Goal: Task Accomplishment & Management: Manage account settings

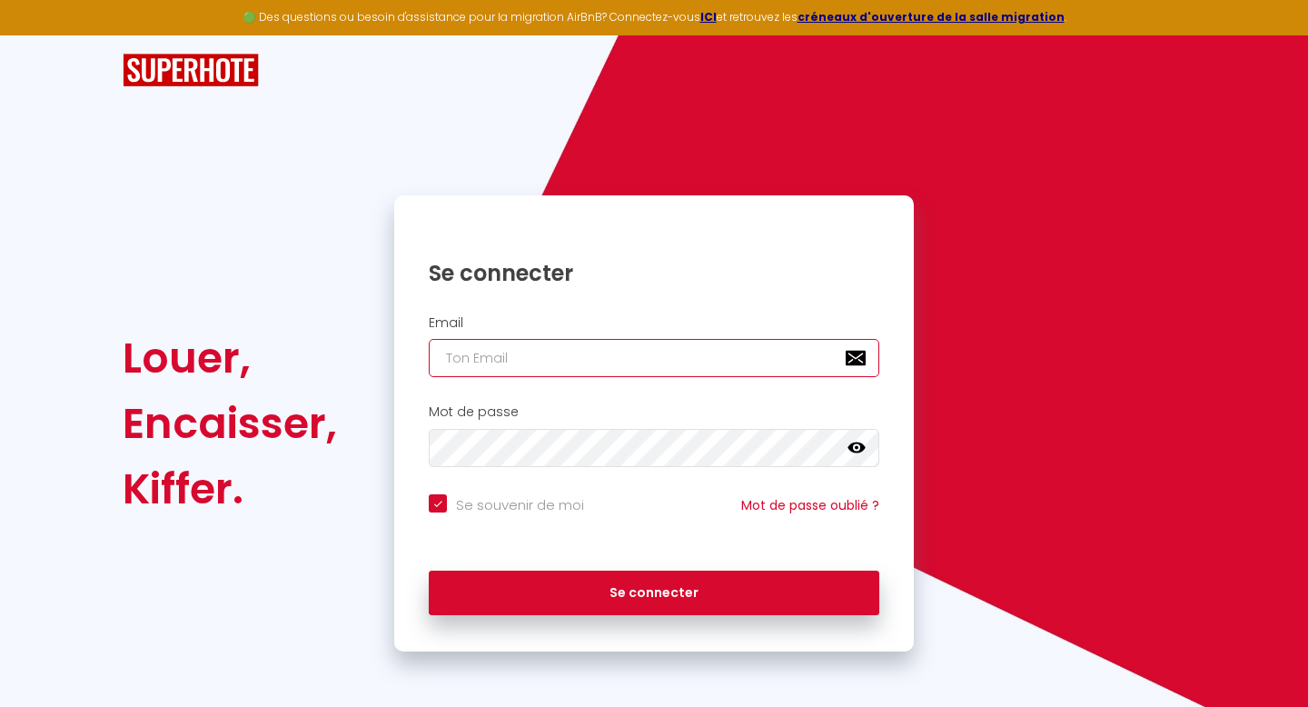
click at [596, 359] on input "email" at bounding box center [654, 358] width 451 height 38
type input "t"
checkbox input "true"
type input "to"
checkbox input "true"
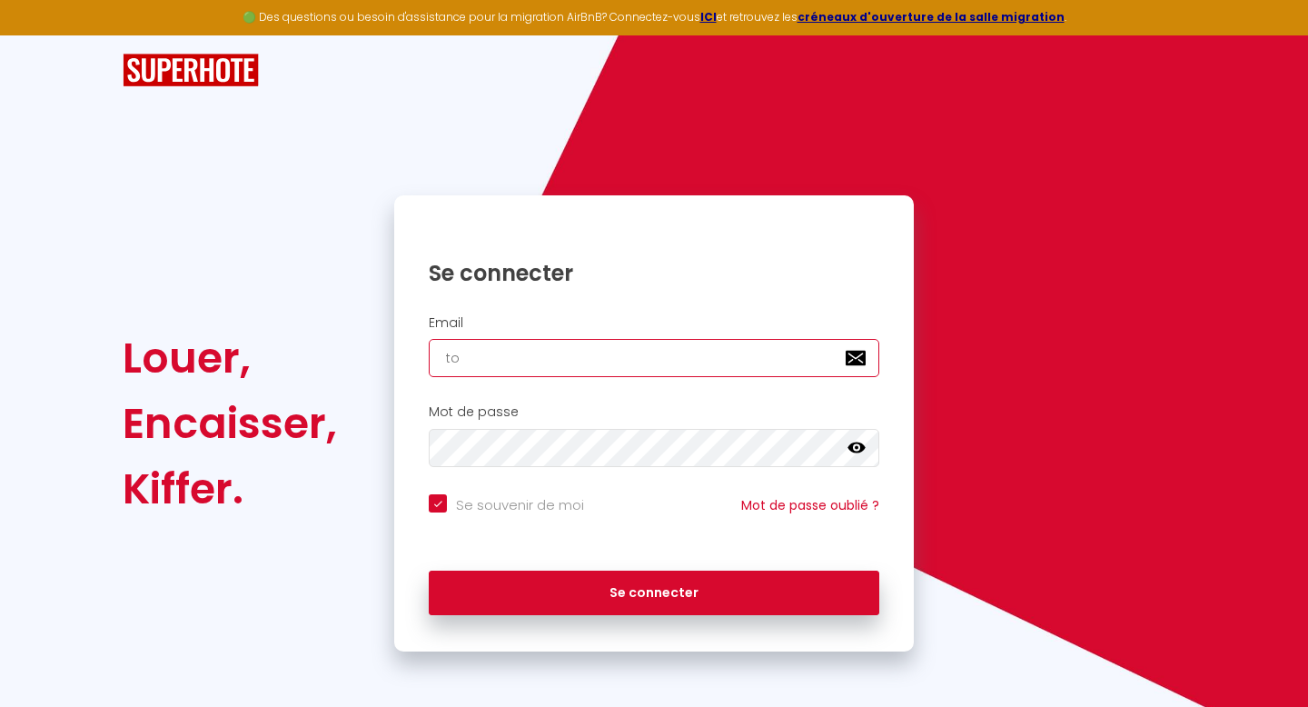
type input "tou"
checkbox input "true"
type input "toul"
checkbox input "true"
type input "toulo"
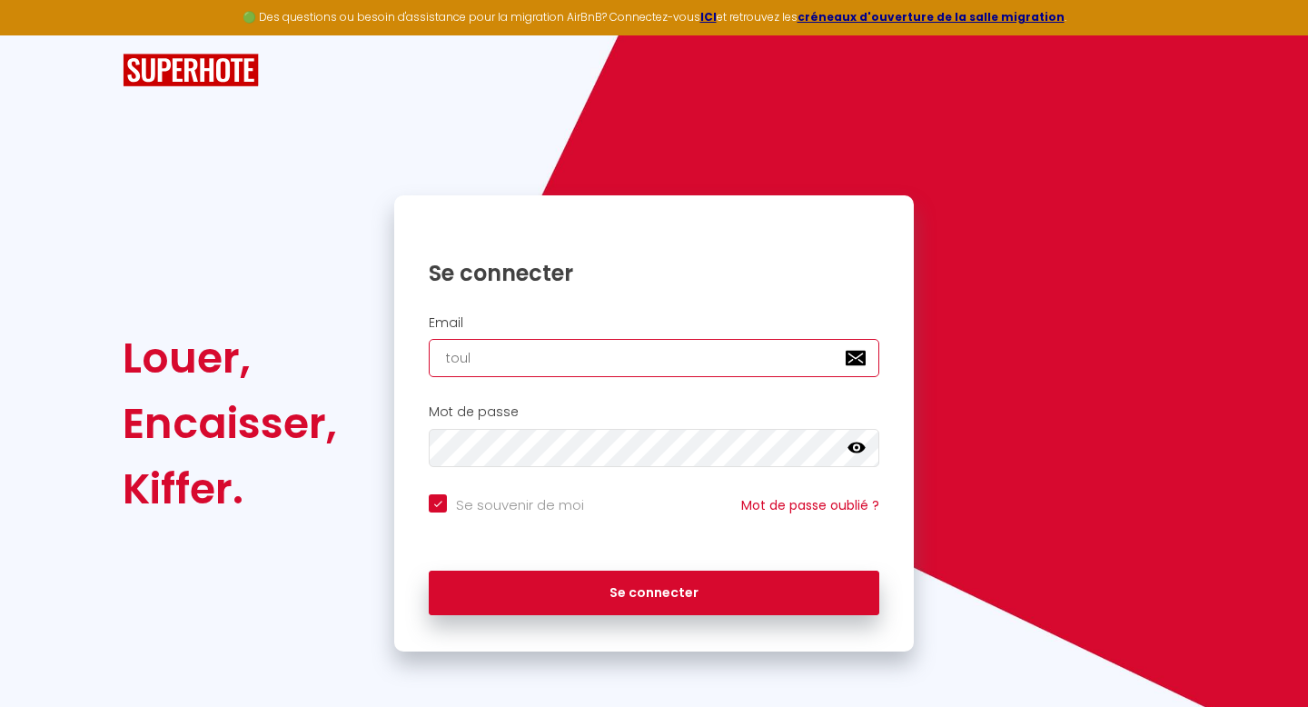
checkbox input "true"
type input "toulou"
checkbox input "true"
type input "toulous"
checkbox input "true"
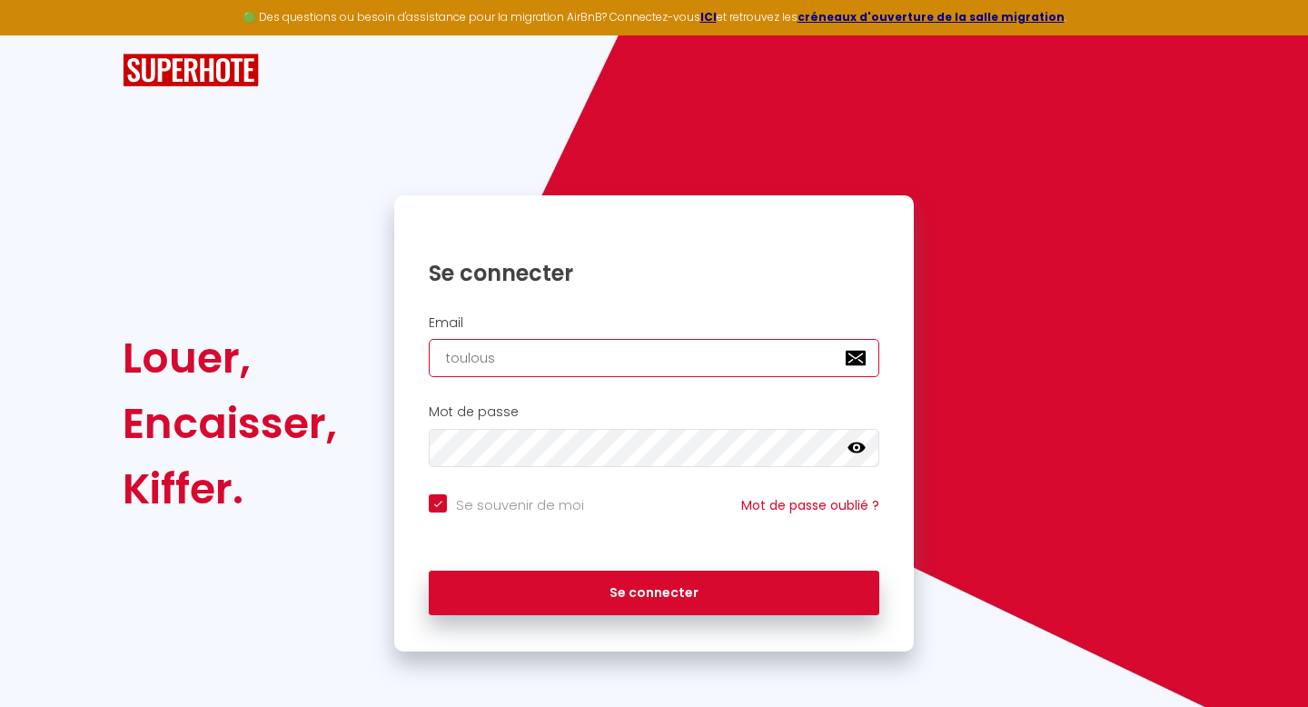
type input "[GEOGRAPHIC_DATA]"
checkbox input "true"
type input "toulousei"
checkbox input "true"
type input "toulousein"
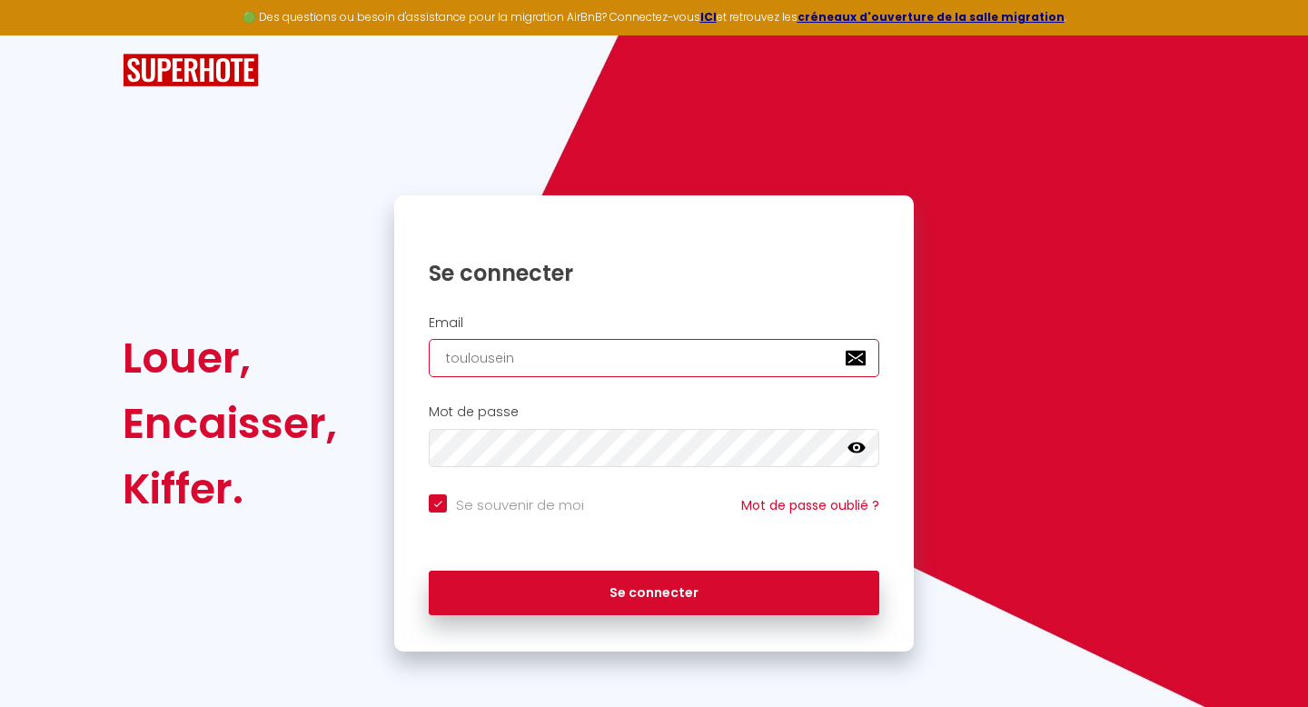
checkbox input "true"
type input "toulouseinm"
checkbox input "true"
type input "toulouseinmy"
checkbox input "true"
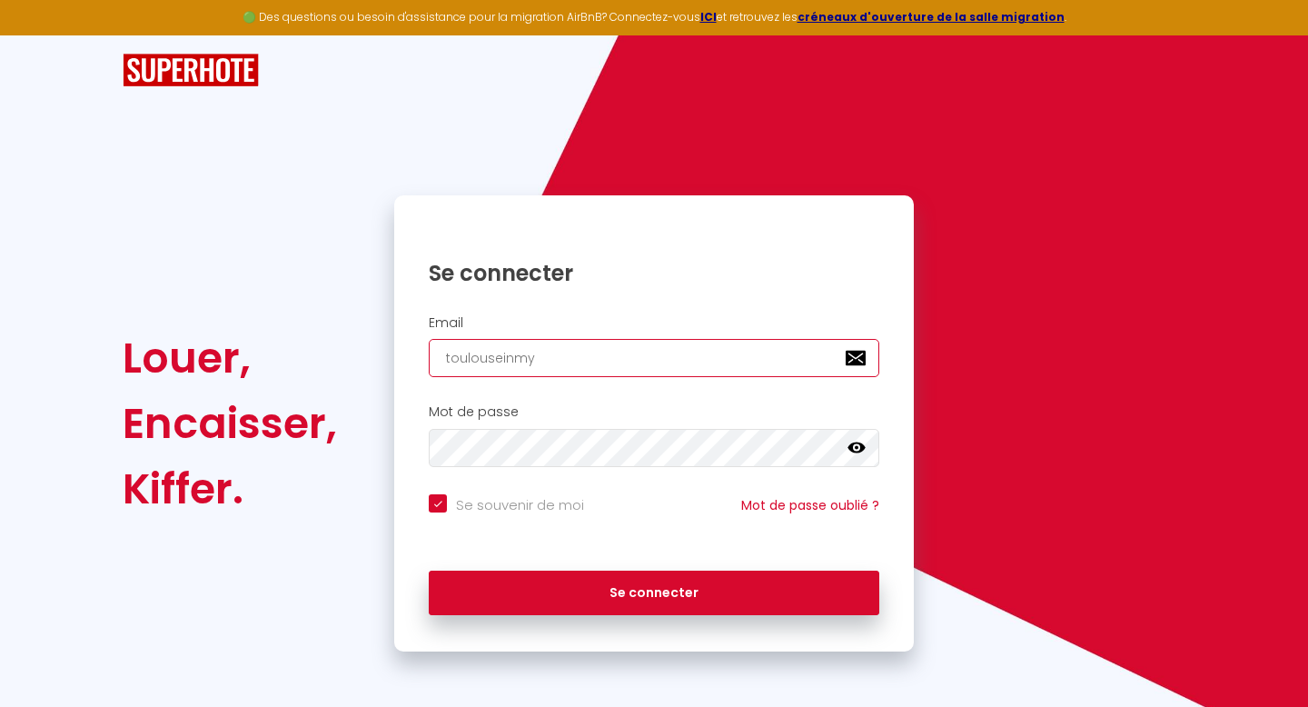
type input "toulouseinmyp"
checkbox input "true"
type input "toulouseinmypo"
checkbox input "true"
type input "toulouseinmypoc"
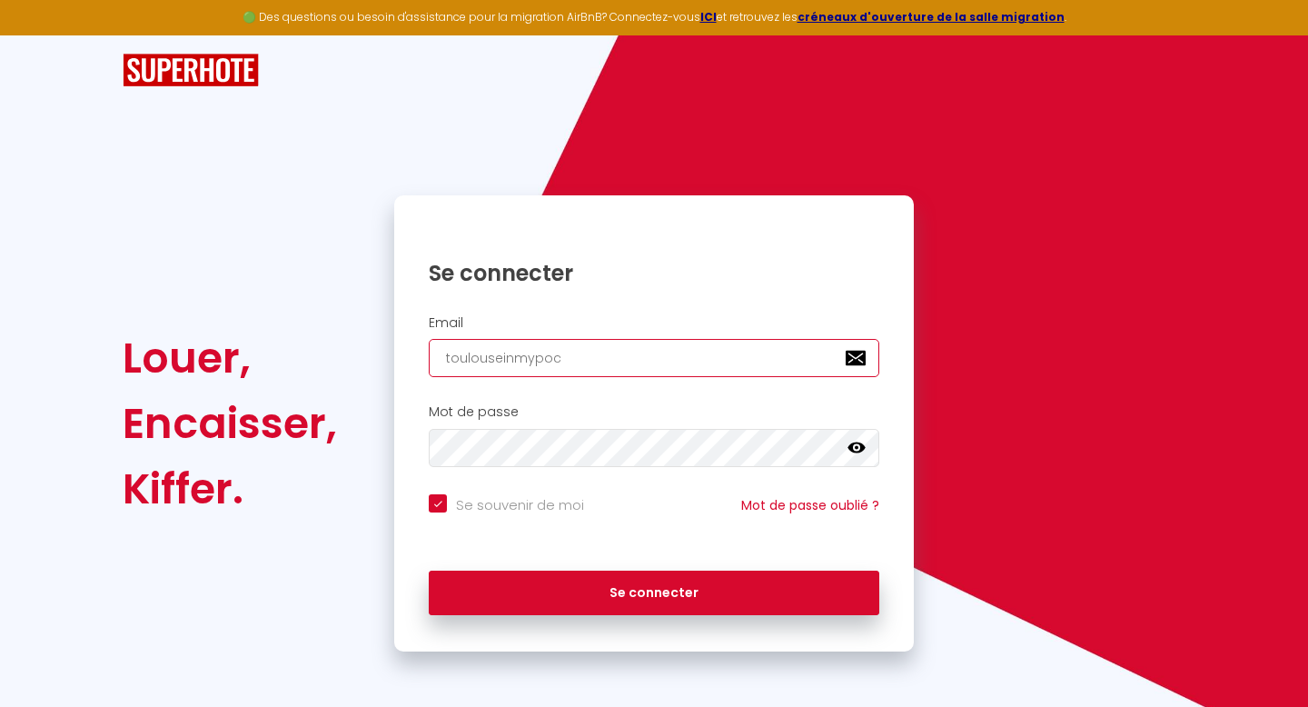
checkbox input "true"
type input "toulouseinmypock"
checkbox input "true"
type input "toulouseinmypocke"
checkbox input "true"
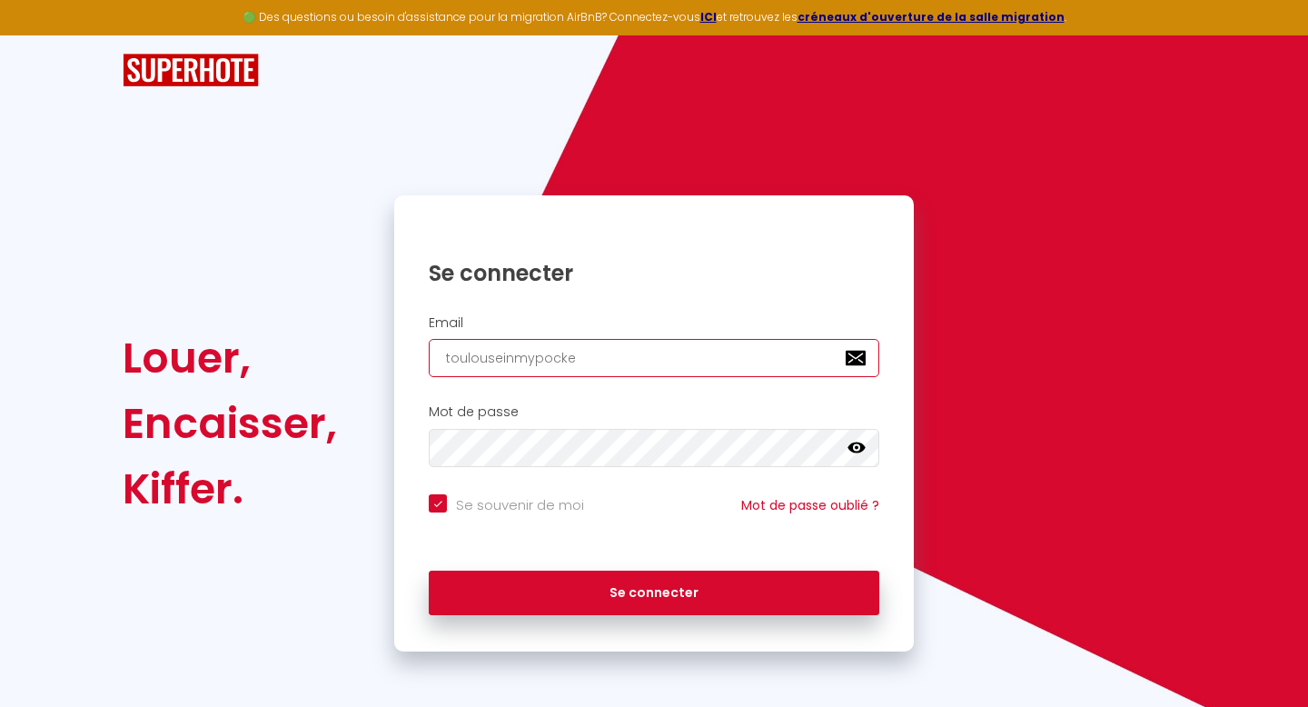
type input "toulouseinmypocket"
checkbox input "true"
type input "toulouseinmypocke"
checkbox input "true"
type input "toulouseinmypock"
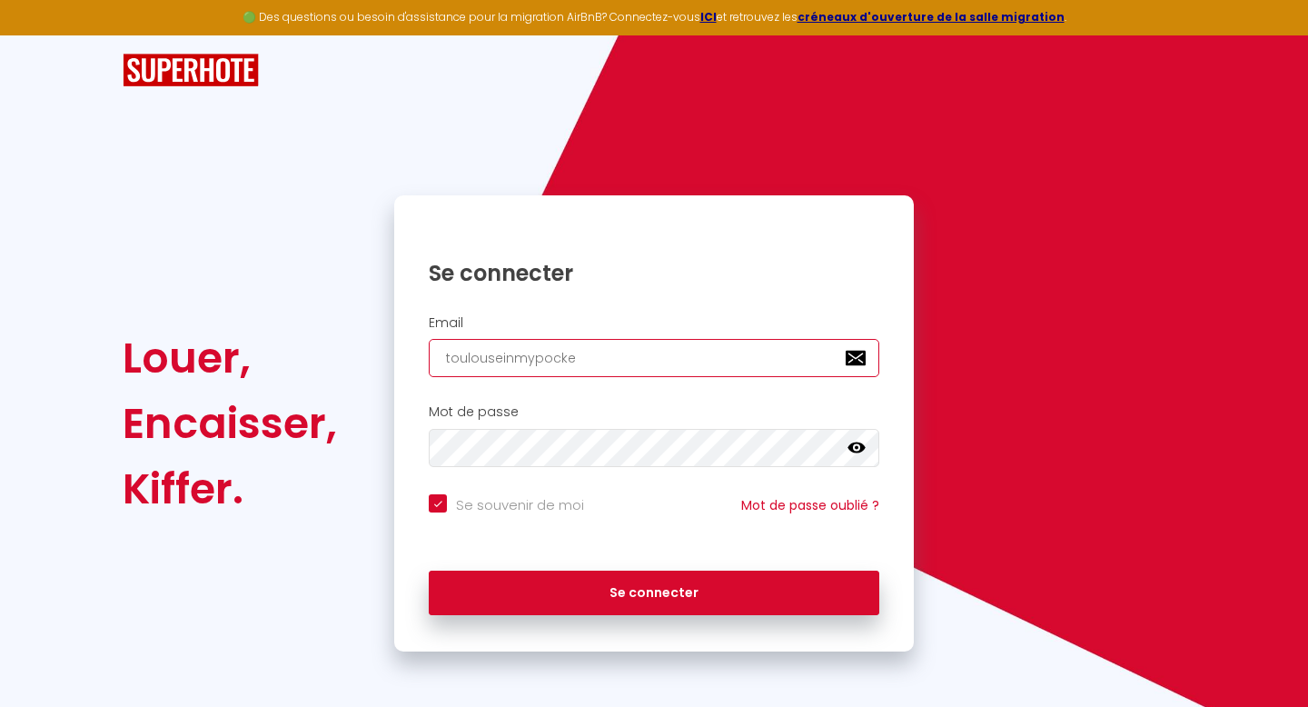
checkbox input "true"
type input "toulouseinmypoc"
checkbox input "true"
type input "toulouseinmypo"
checkbox input "true"
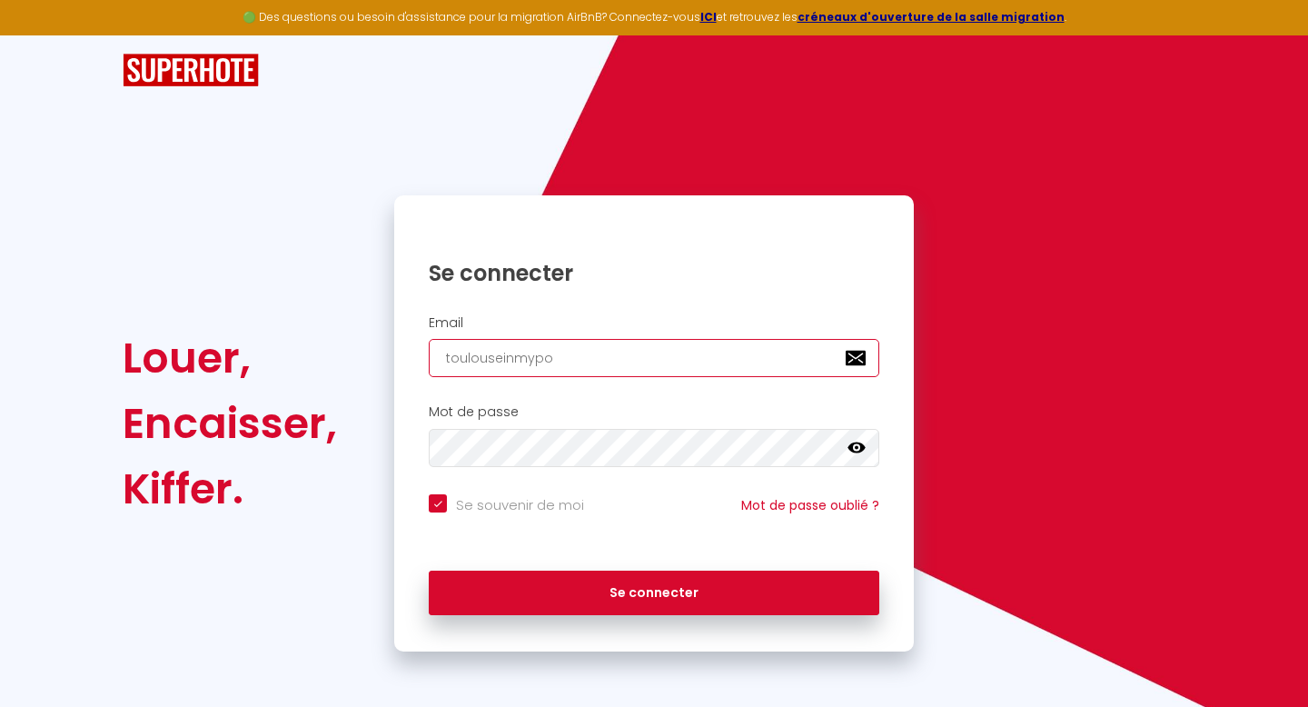
type input "toulouseinmyp"
checkbox input "true"
type input "toulouseinmy"
checkbox input "true"
type input "toulouseinm"
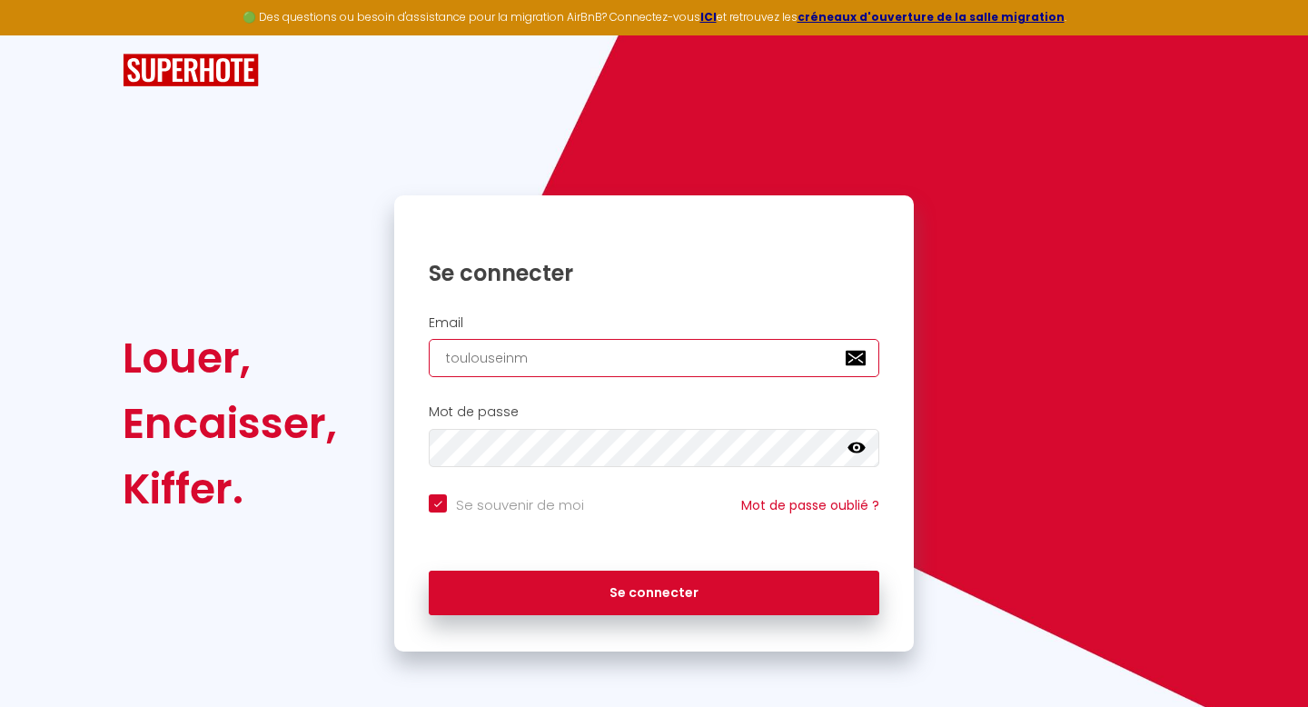
checkbox input "true"
type input "toulousein"
checkbox input "true"
type input "toulousei"
checkbox input "true"
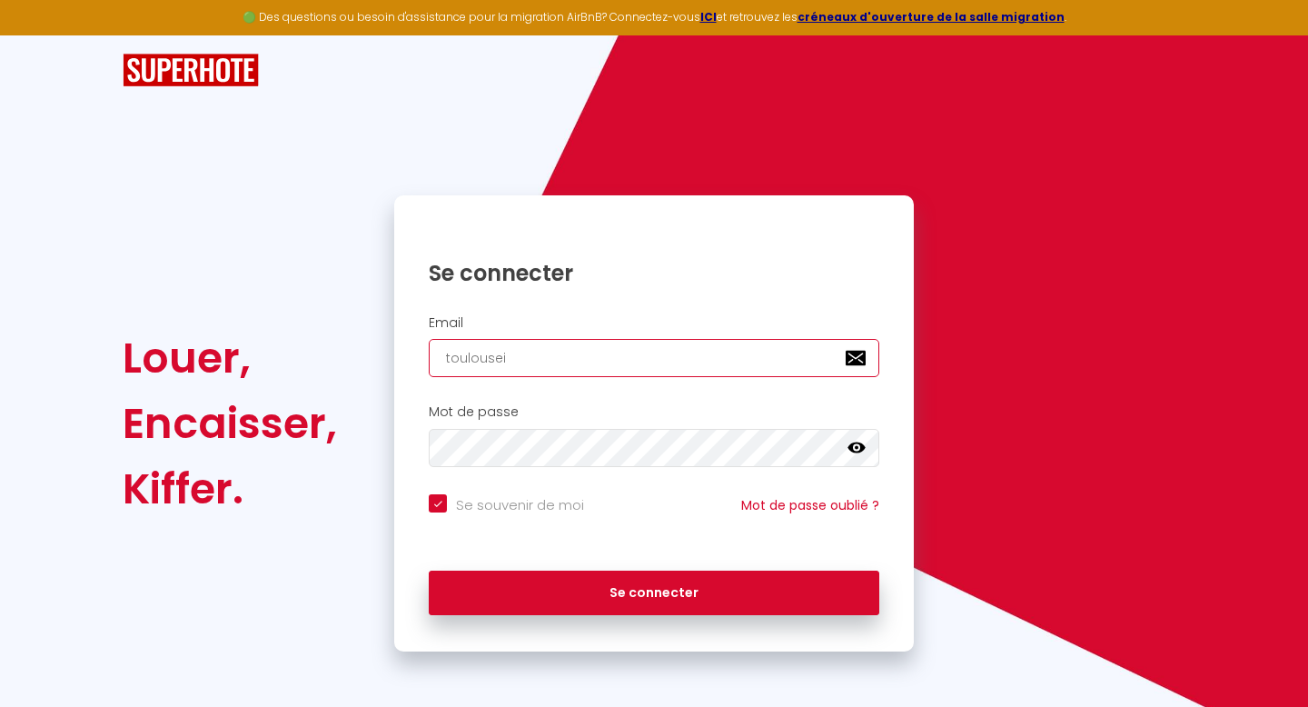
type input "[GEOGRAPHIC_DATA]"
checkbox input "true"
type input "toulous"
checkbox input "true"
type input "toulou"
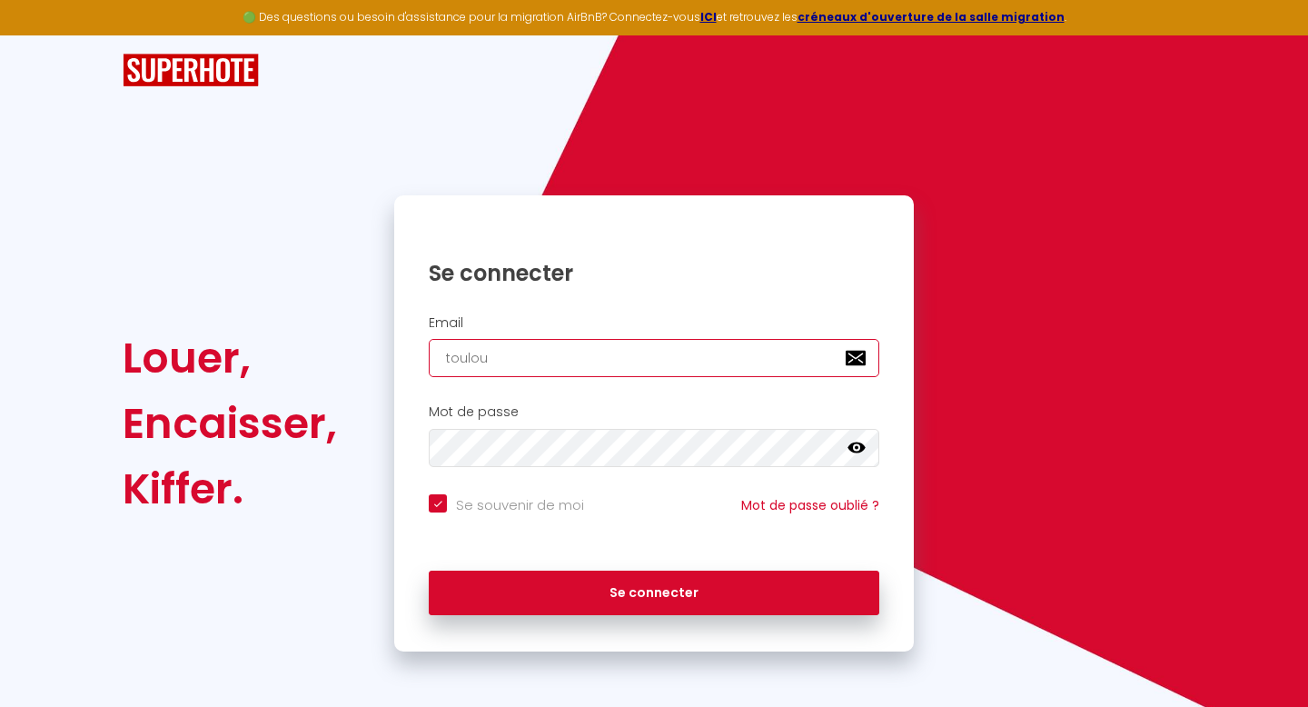
checkbox input "true"
type input "toulo"
checkbox input "true"
type input "toul"
checkbox input "true"
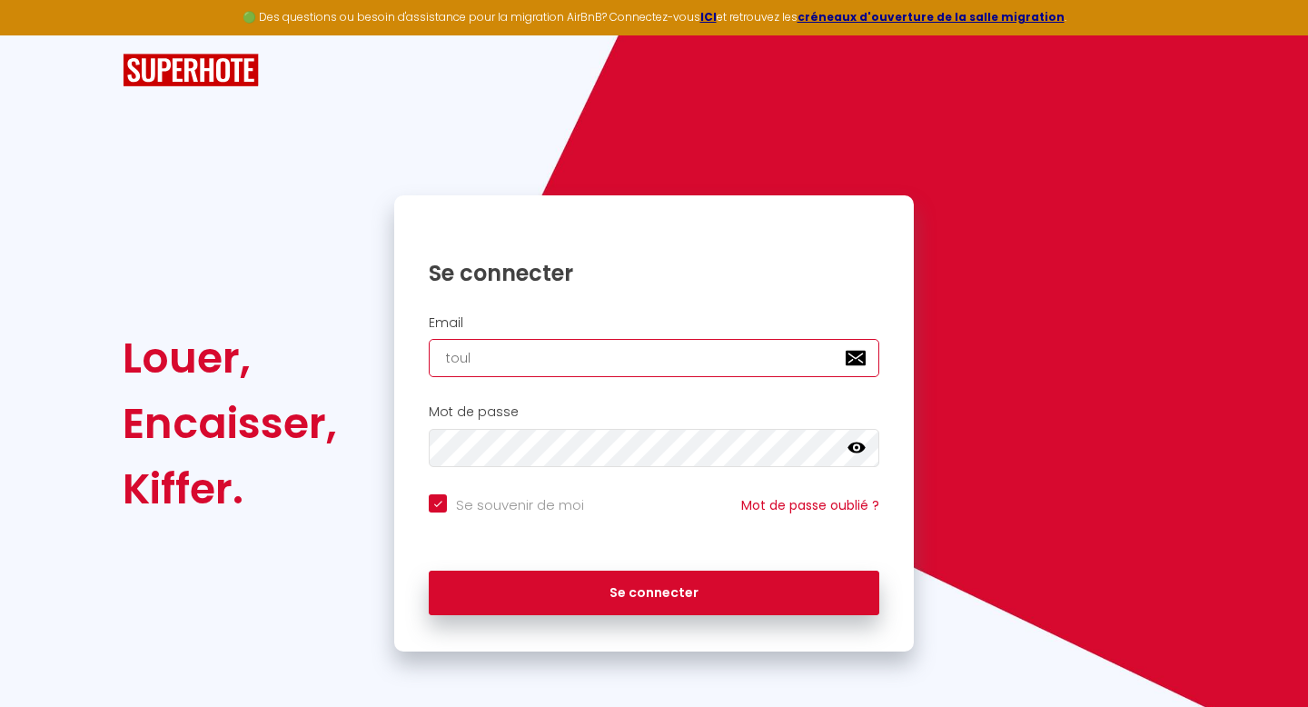
type input "tou"
checkbox input "true"
type input "to"
checkbox input "true"
type input "t"
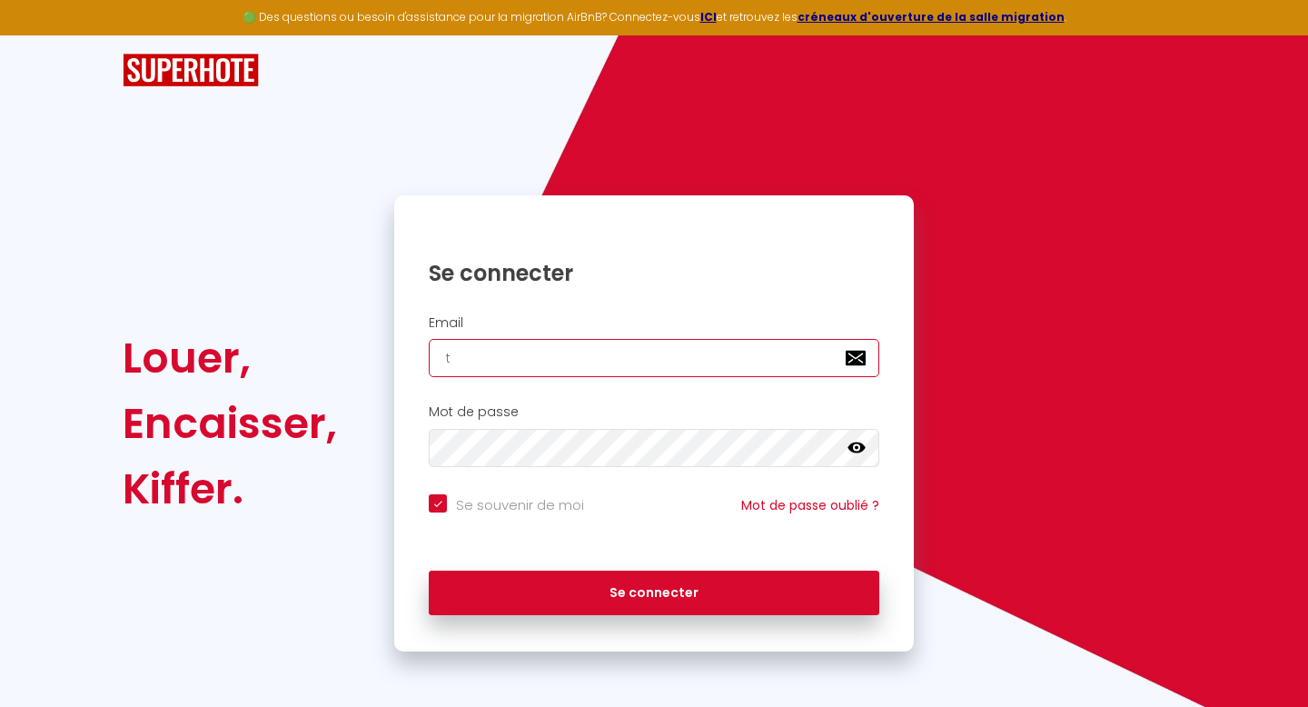
checkbox input "true"
type input "b"
checkbox input "true"
type input "bv"
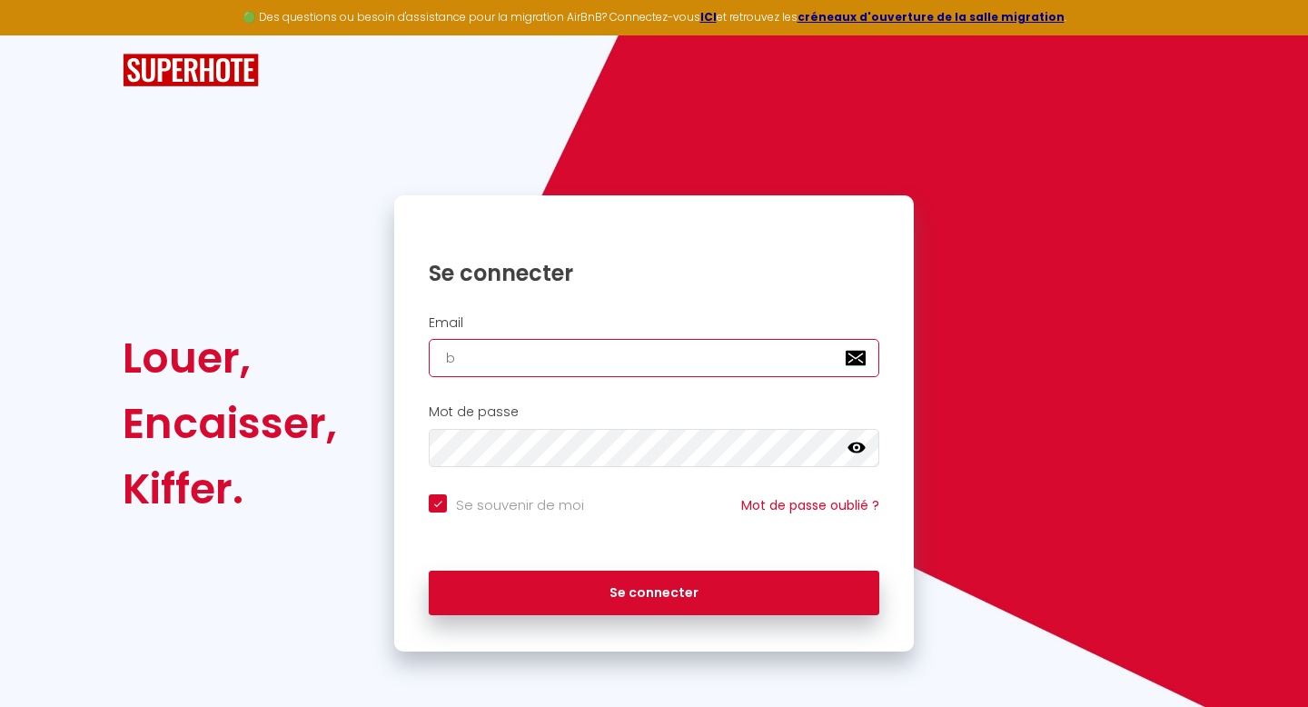
checkbox input "true"
type input "bvl"
checkbox input "true"
type input "bvlc"
checkbox input "true"
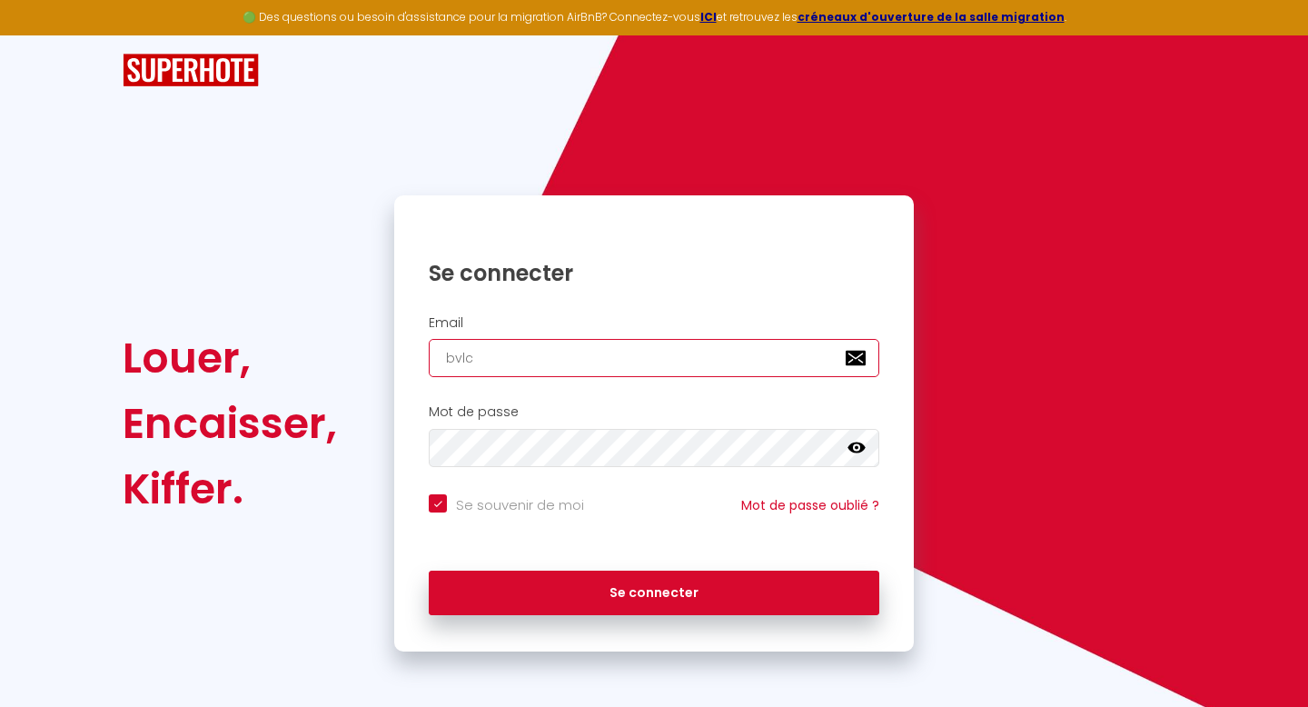
type input "bvlci"
checkbox input "true"
type input "bvlcin"
checkbox input "true"
type input "bvlcinv"
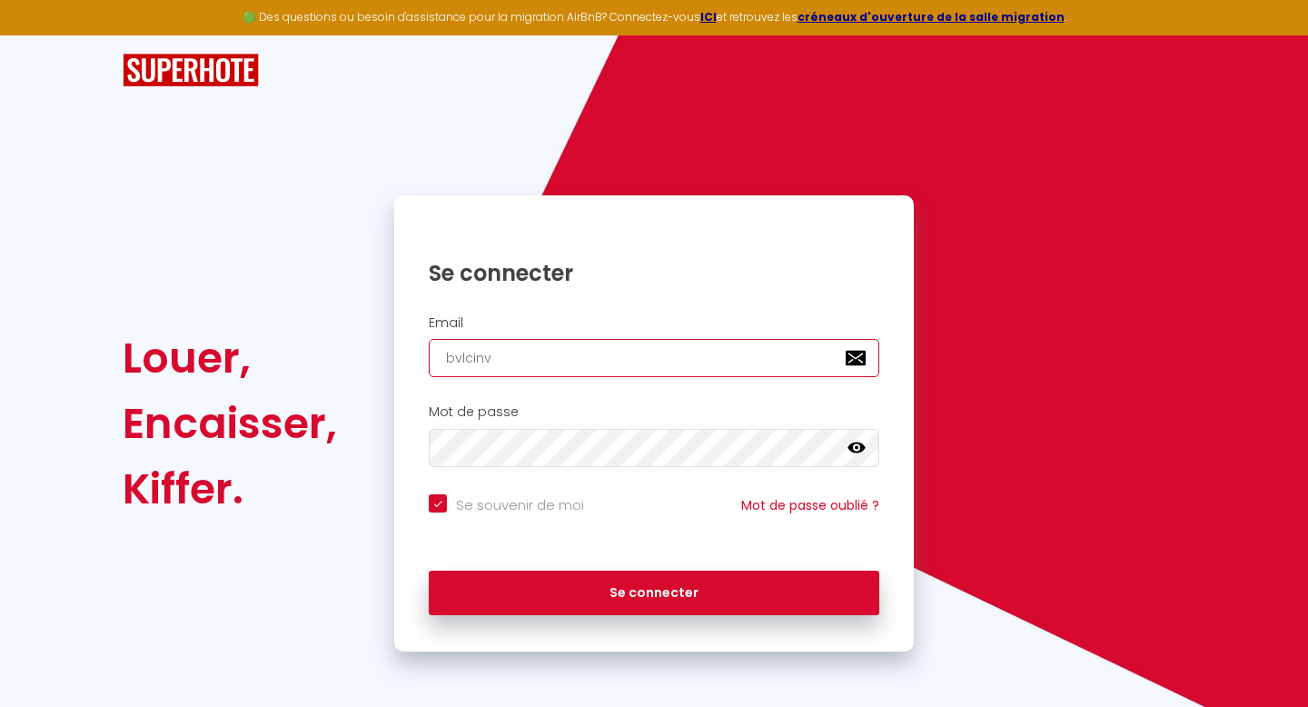
checkbox input "true"
type input "bvlcinve"
checkbox input "true"
type input "bvlcinves"
checkbox input "true"
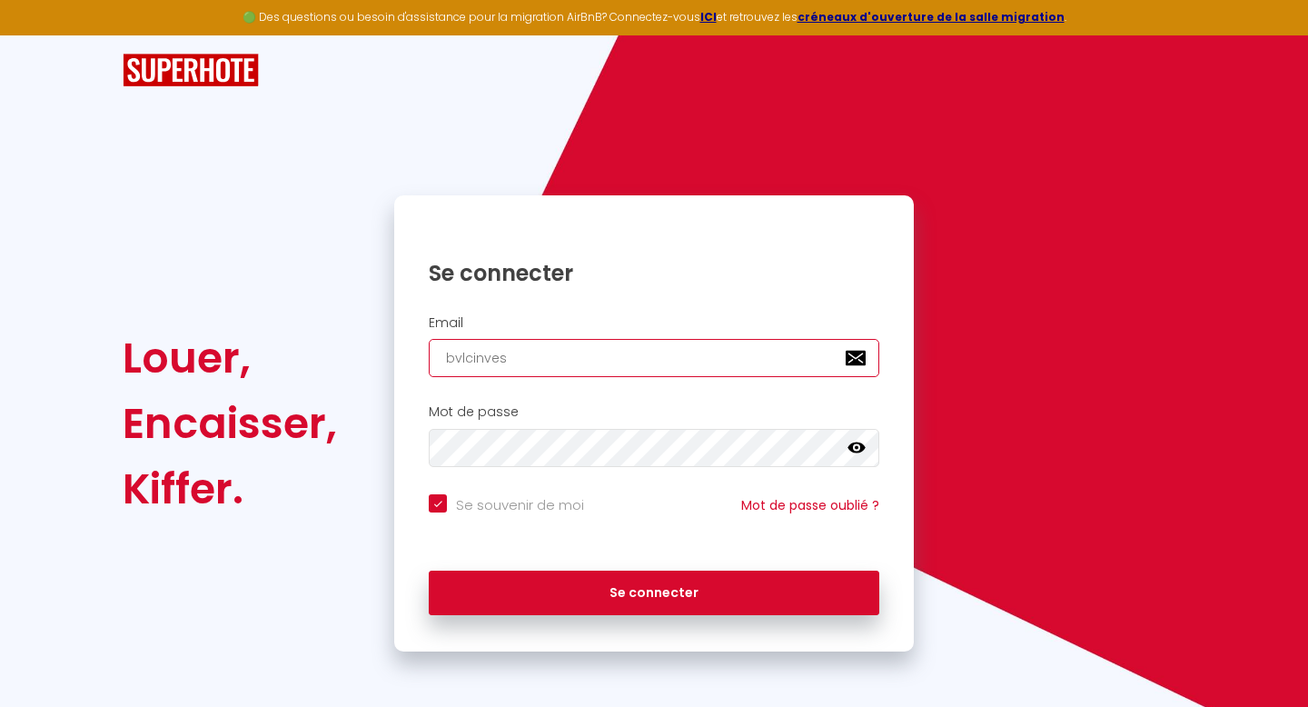
type input "bvlcinvest"
checkbox input "true"
type input "bvlcinvesti"
checkbox input "true"
type input "bvlcinvestis"
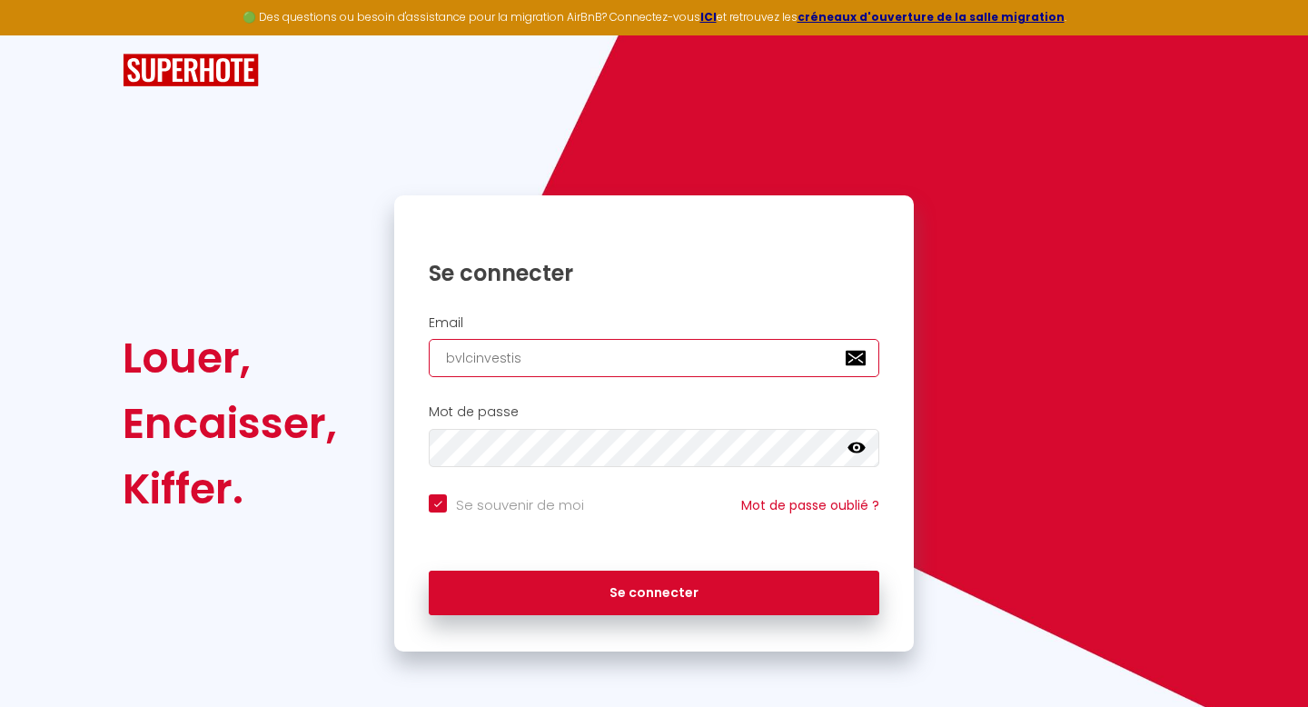
checkbox input "true"
type input "bvlcinvestiss"
checkbox input "true"
type input "bvlcinvestisse"
checkbox input "true"
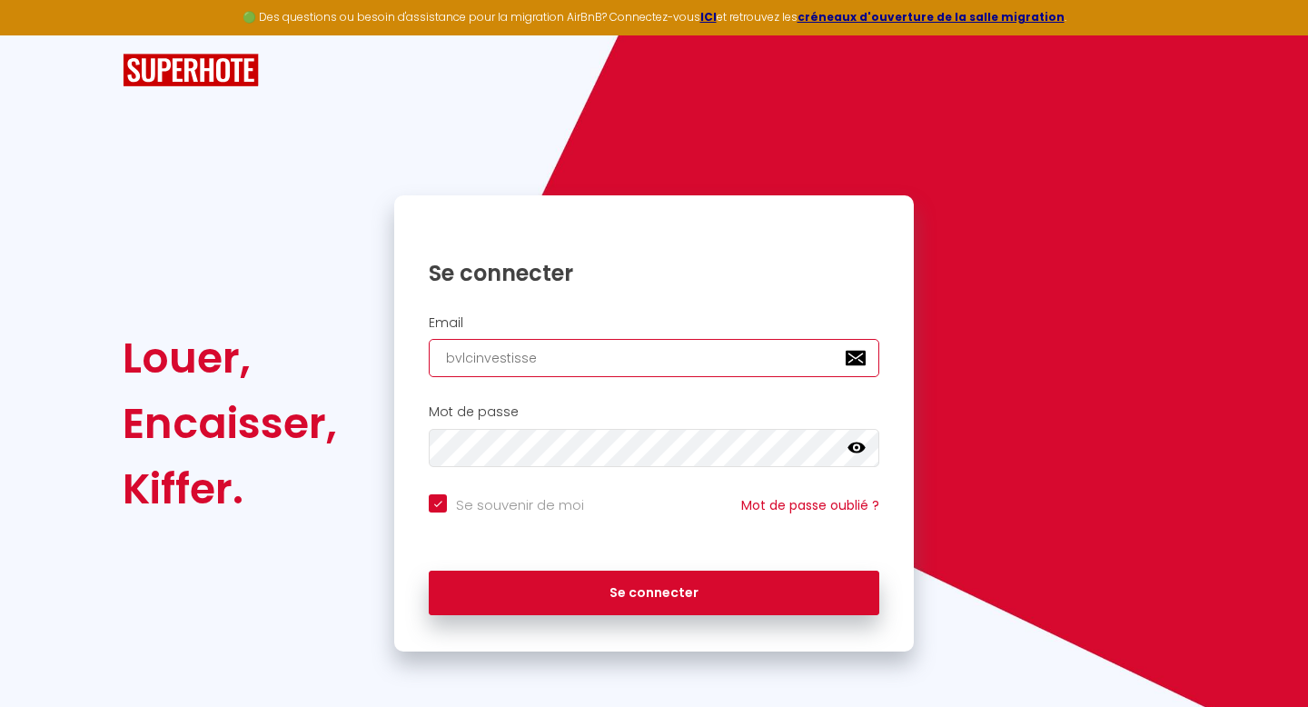
type input "bvlcinvestissem"
checkbox input "true"
type input "bvlcinvestisseme"
checkbox input "true"
type input "bvlcinvestissemen"
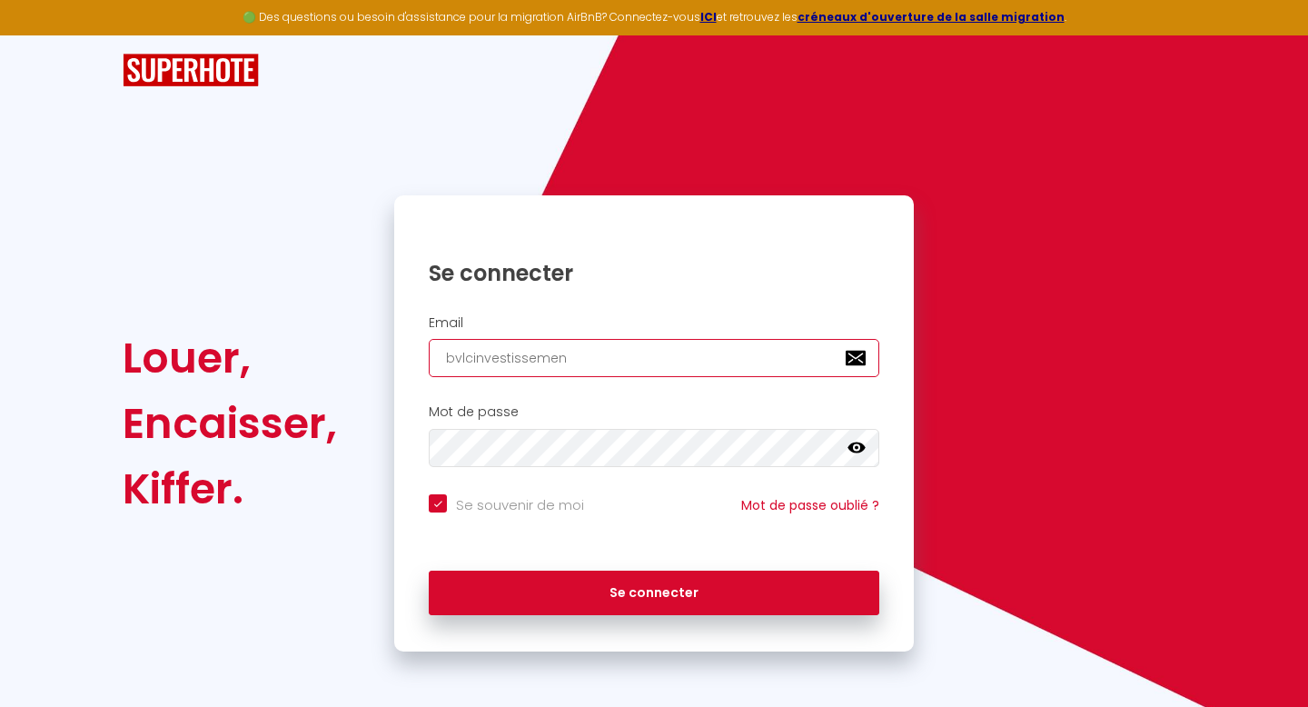
checkbox input "true"
type input "bvlcinvestissement"
checkbox input "true"
type input "bvlcinvestissement@"
checkbox input "true"
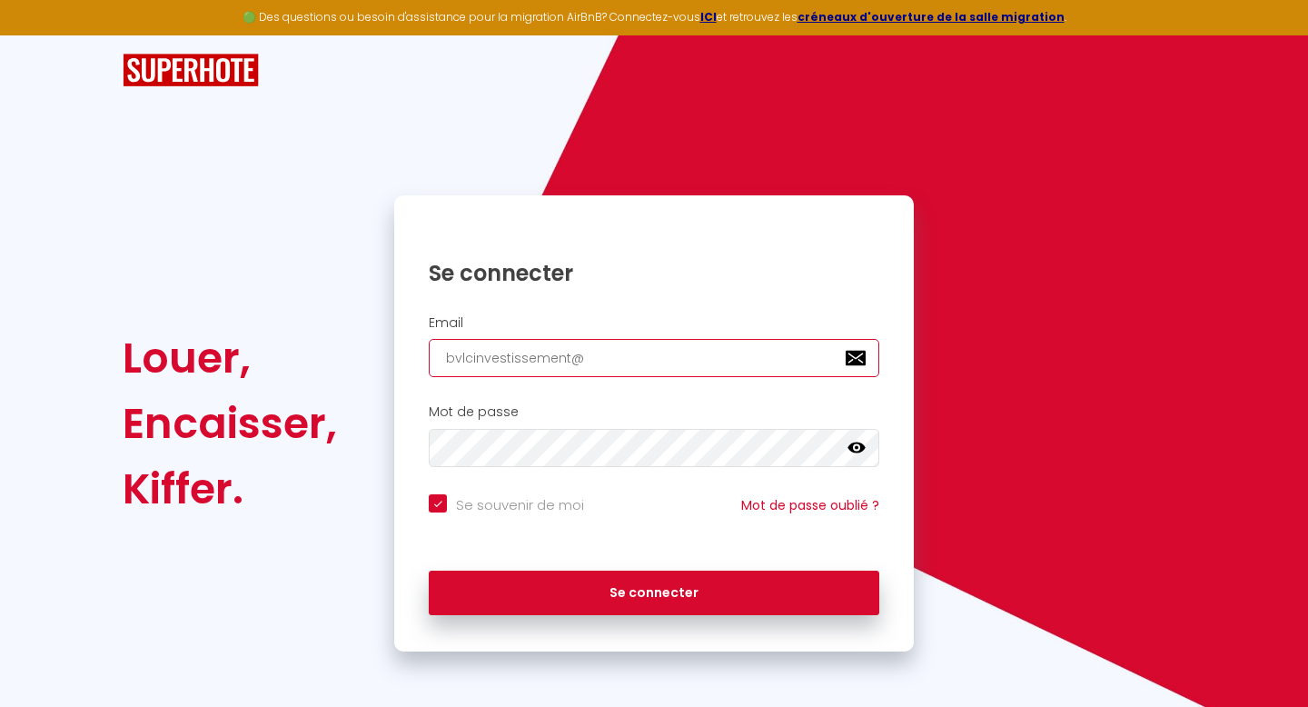
type input "bvlcinvestissement@g"
checkbox input "true"
type input "bvlcinvestissement@gm"
checkbox input "true"
type input "bvlcinvestissement@gma"
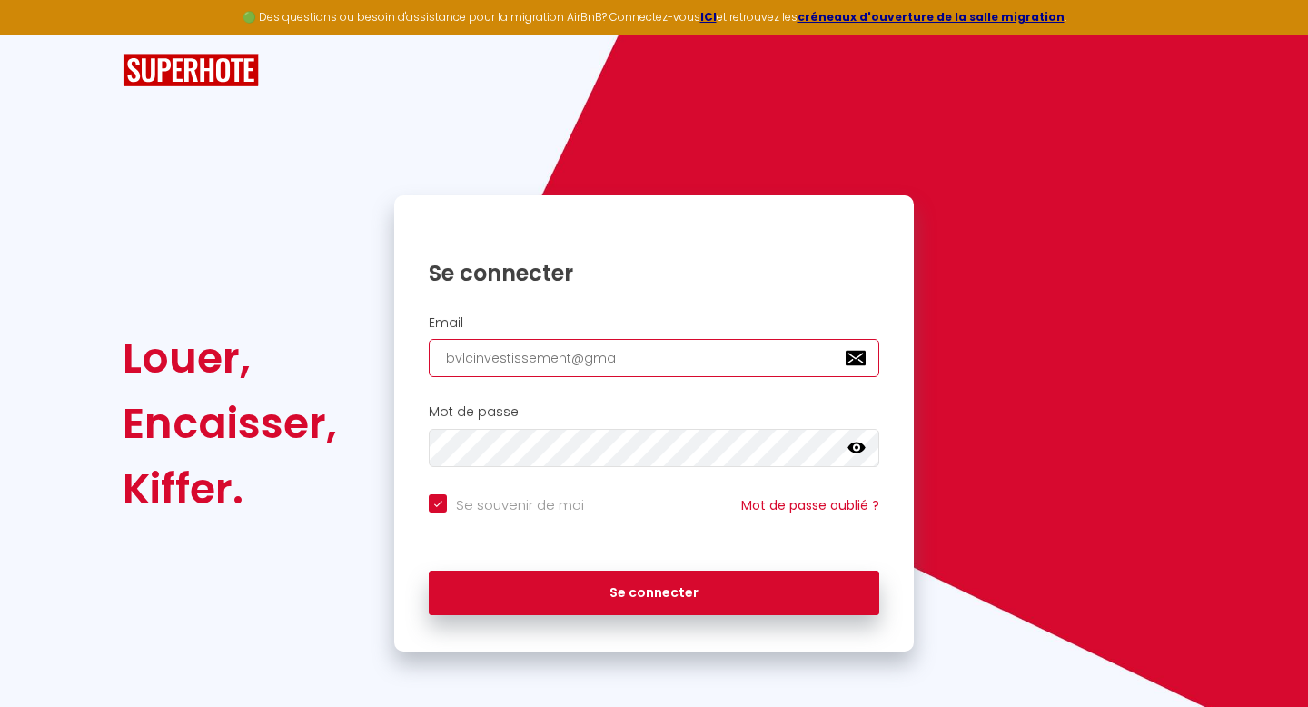
checkbox input "true"
type input "bvlcinvestissement@gmai"
checkbox input "true"
type input "[EMAIL_ADDRESS]"
checkbox input "true"
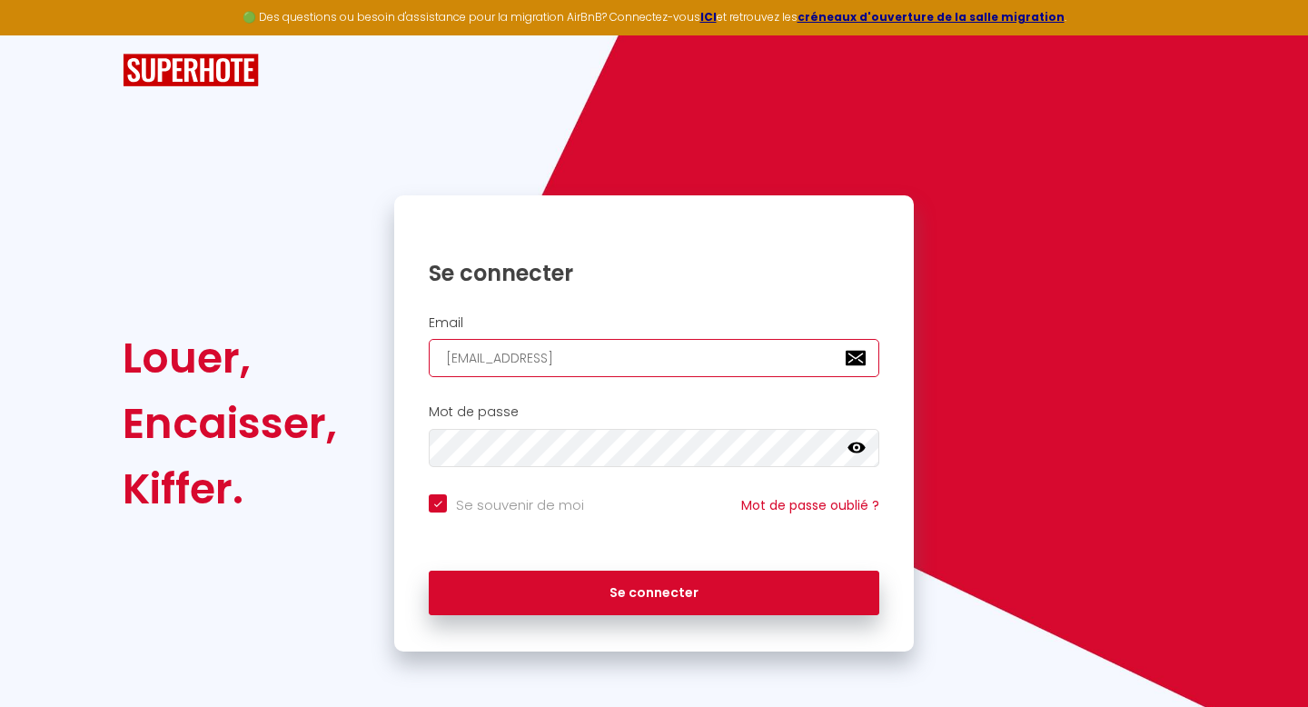
type input "[EMAIL_ADDRESS]."
checkbox input "true"
type input "bvlcinvestissement@gmail.c"
checkbox input "true"
type input "[EMAIL_ADDRESS][DOMAIN_NAME]"
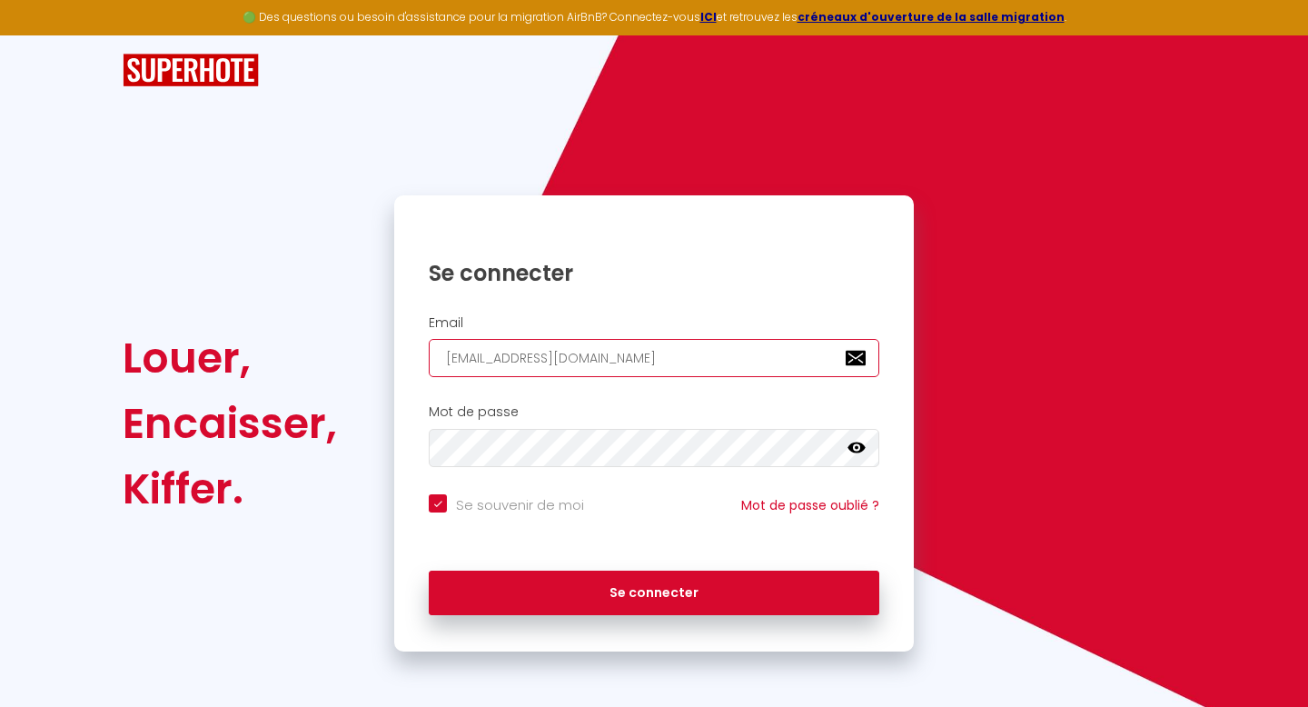
checkbox input "true"
type input "[EMAIL_ADDRESS][DOMAIN_NAME]"
checkbox input "true"
type input "[EMAIL_ADDRESS][DOMAIN_NAME]"
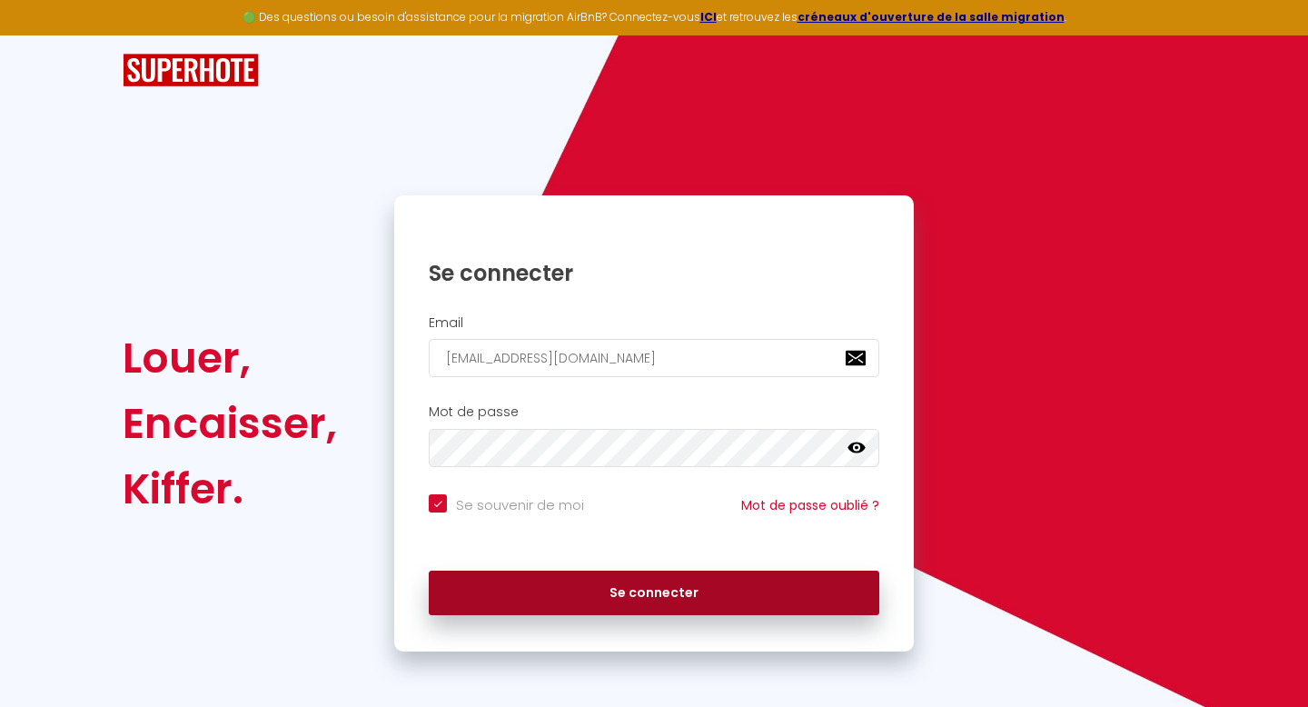
click at [681, 591] on button "Se connecter" at bounding box center [654, 593] width 451 height 45
checkbox input "true"
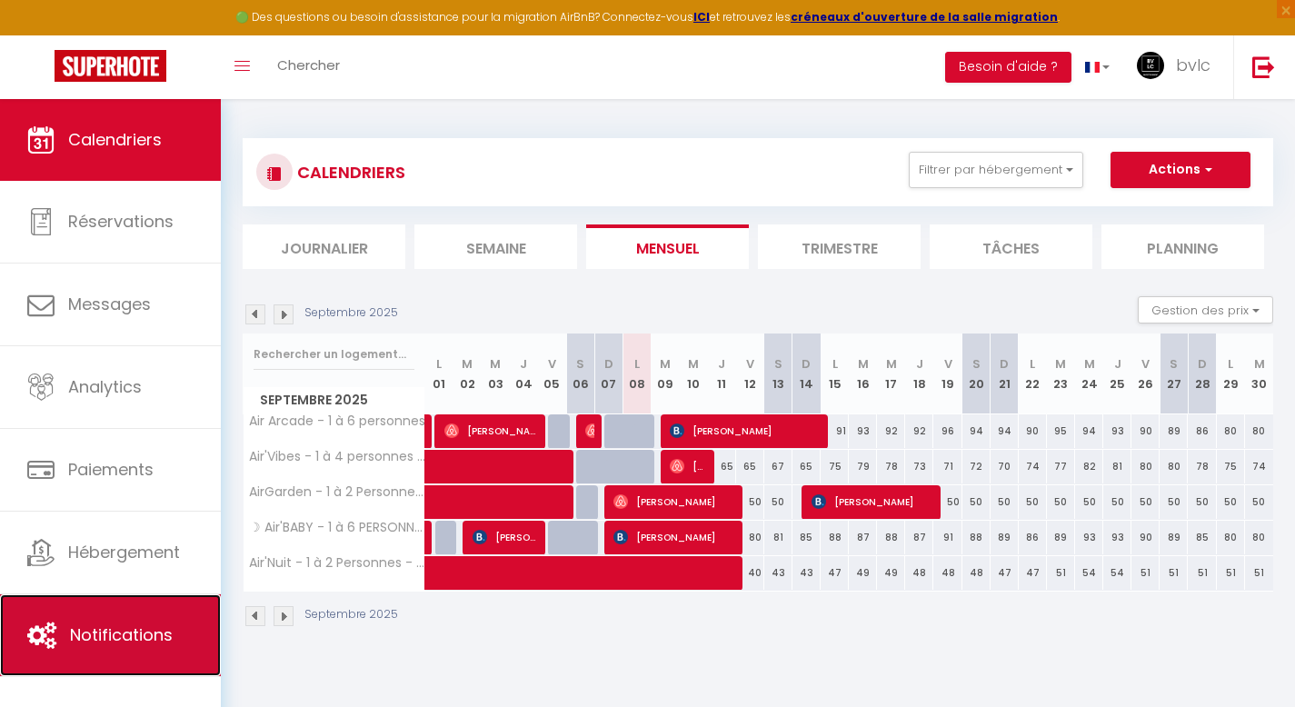
click at [94, 621] on link "Notifications" at bounding box center [110, 635] width 221 height 82
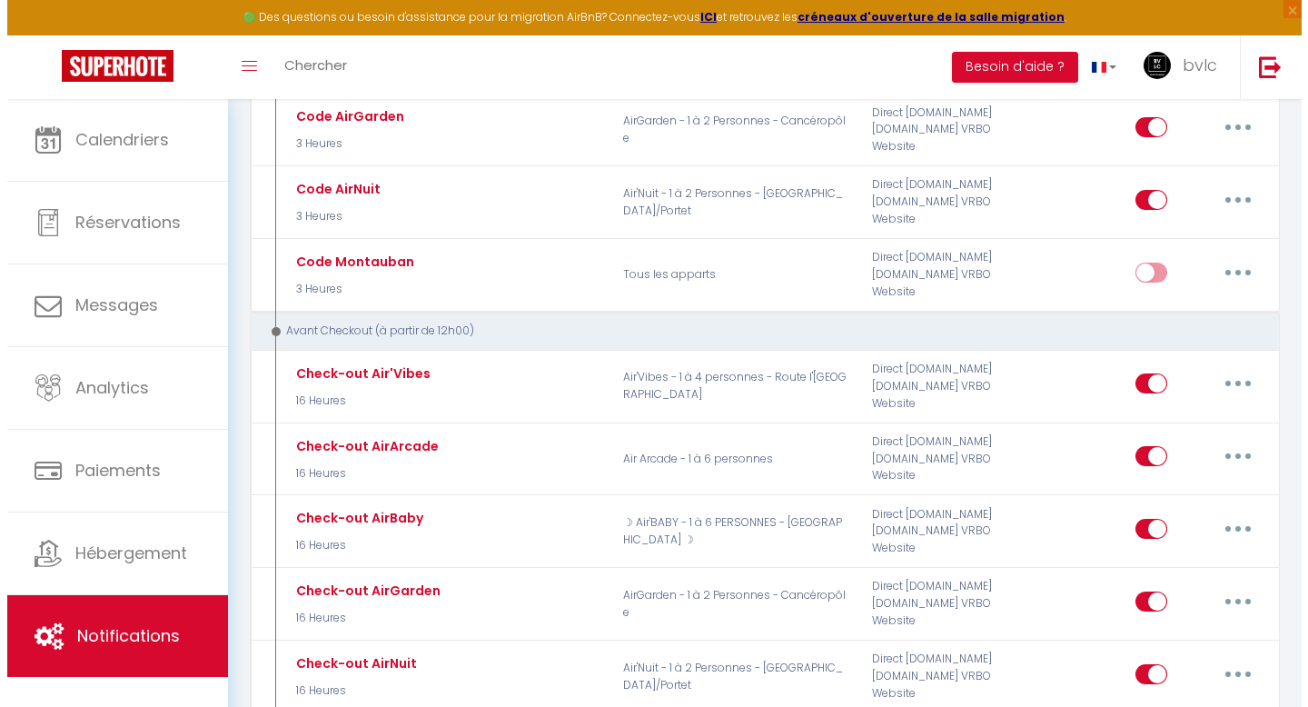
scroll to position [1822, 0]
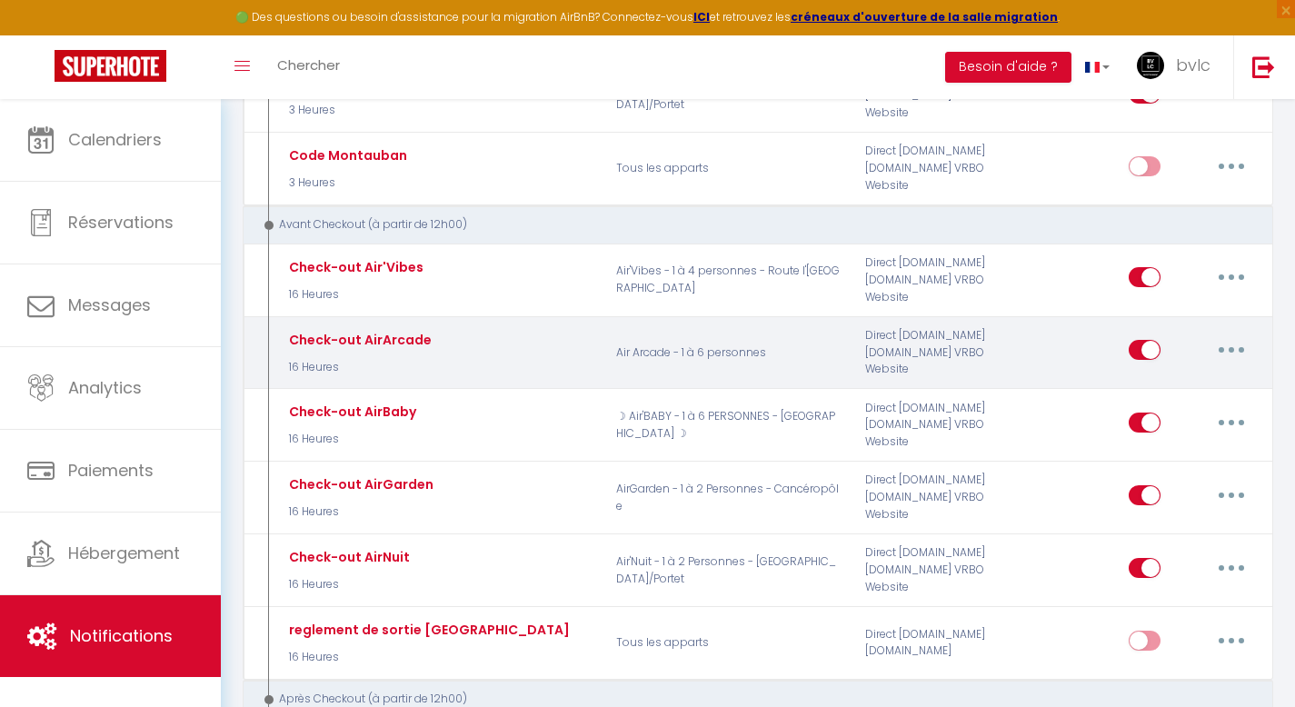
click at [1228, 347] on icon "button" at bounding box center [1230, 349] width 5 height 5
click at [1214, 376] on link "Editer" at bounding box center [1184, 391] width 134 height 31
type input "Check-out AirArcade"
select select "4"
select select "16 Heures"
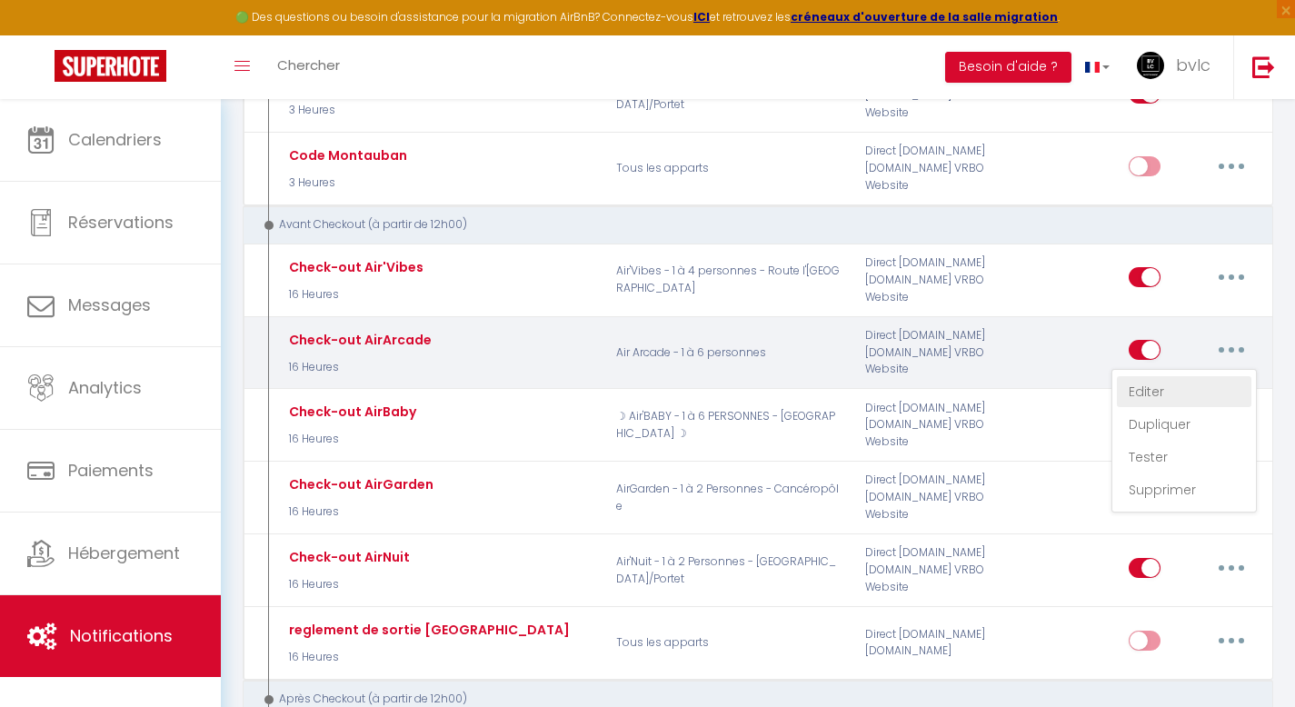
select select "if_booking_is_paid"
checkbox input "true"
checkbox input "false"
radio input "true"
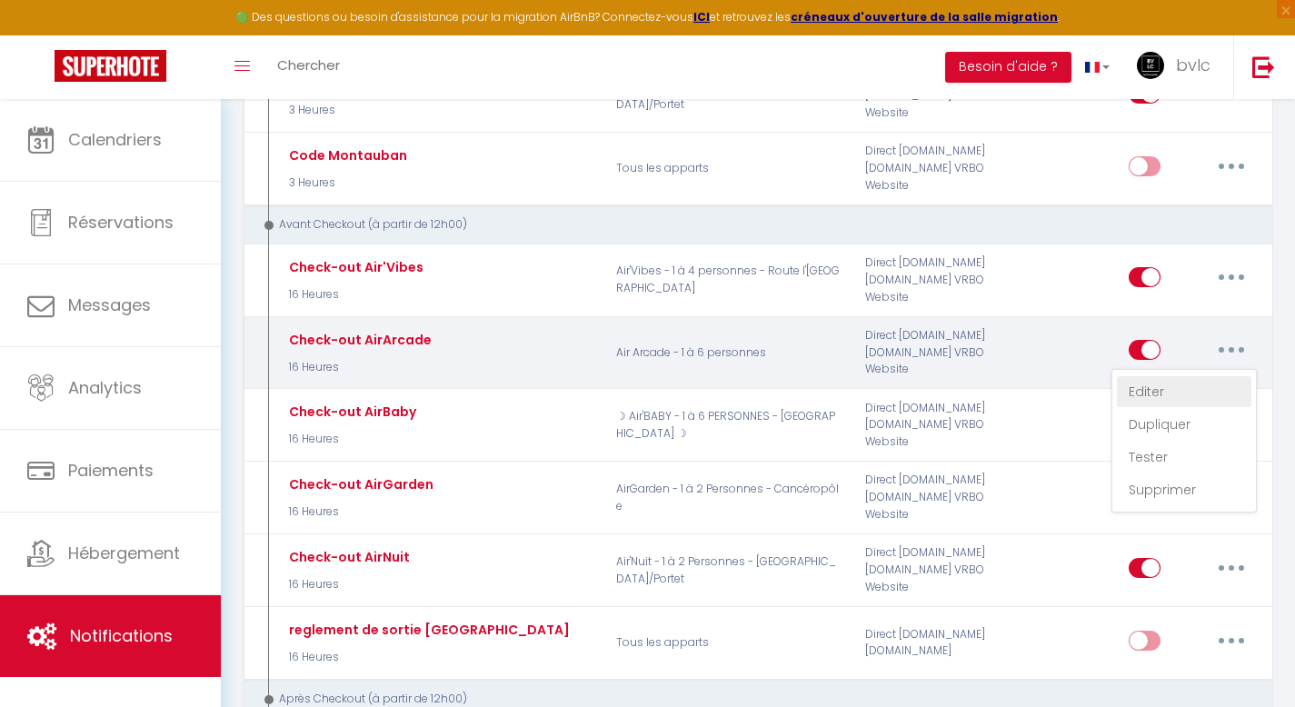
type input "Check-out"
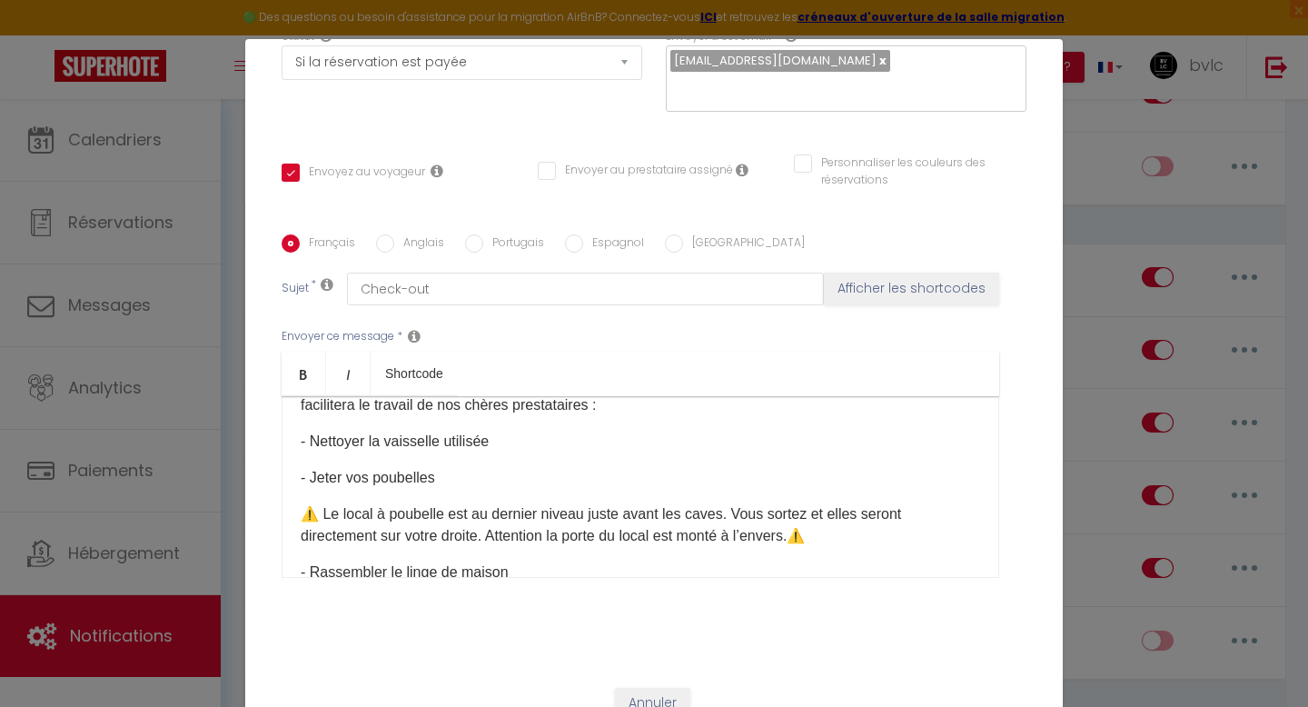
scroll to position [102, 0]
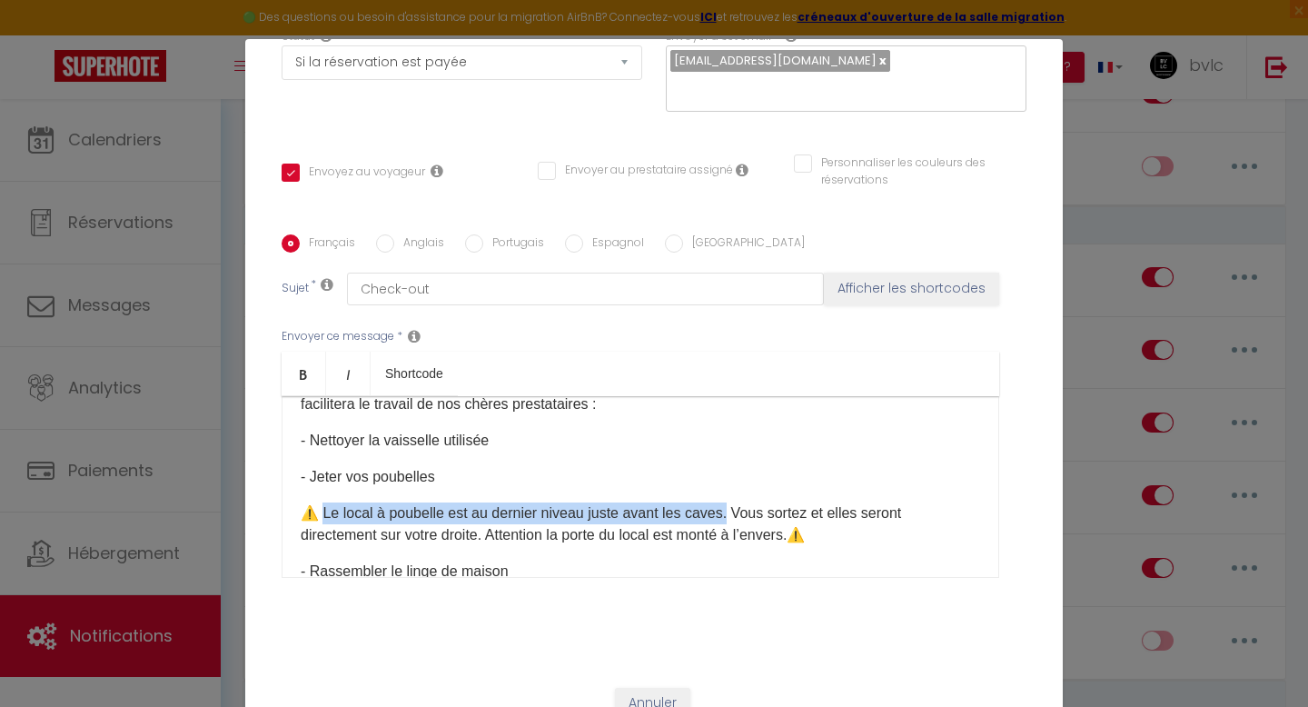
drag, startPoint x: 313, startPoint y: 491, endPoint x: 725, endPoint y: 490, distance: 411.6
click at [725, 502] on p "⚠️ ​Le local à poubelle est au dernier niveau juste avant les caves. Vous sorte…" at bounding box center [641, 524] width 680 height 44
copy p "Le local à poubelle est au dernier niveau juste avant les caves."
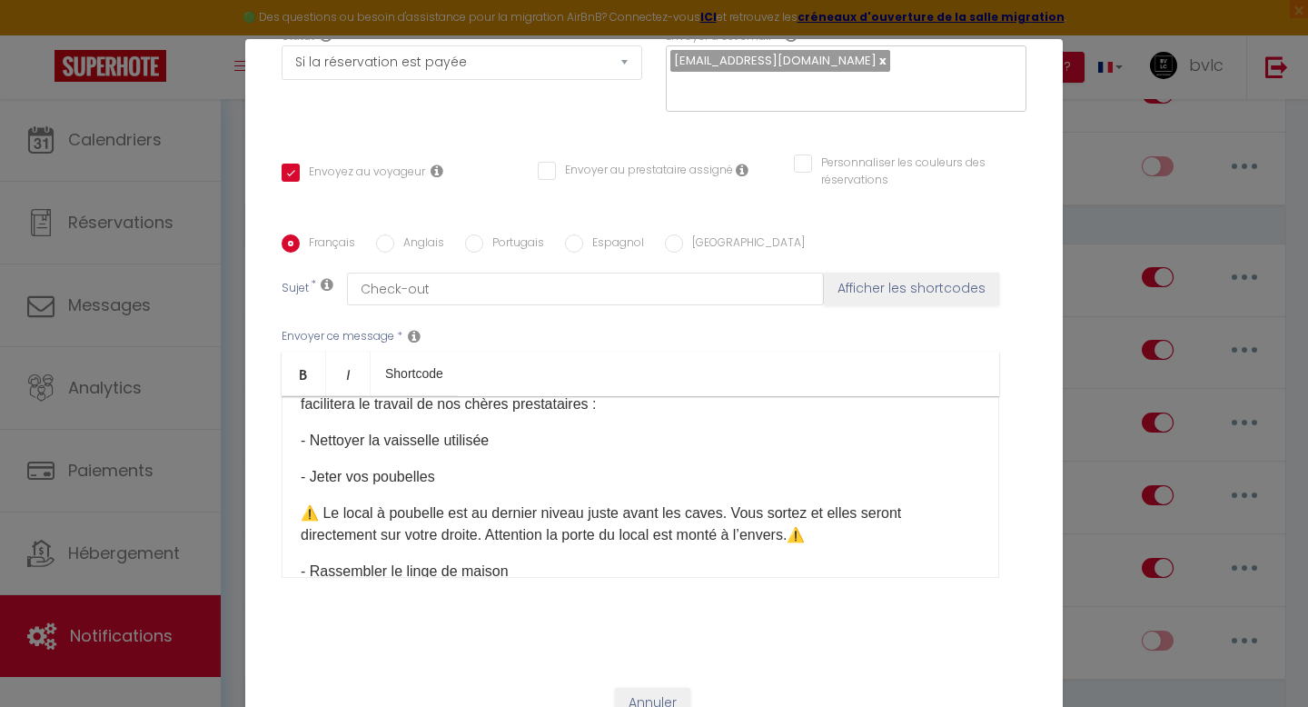
click at [733, 502] on p "⚠️ ​Le local à poubelle est au dernier niveau juste avant les caves. Vous sorte…" at bounding box center [641, 524] width 680 height 44
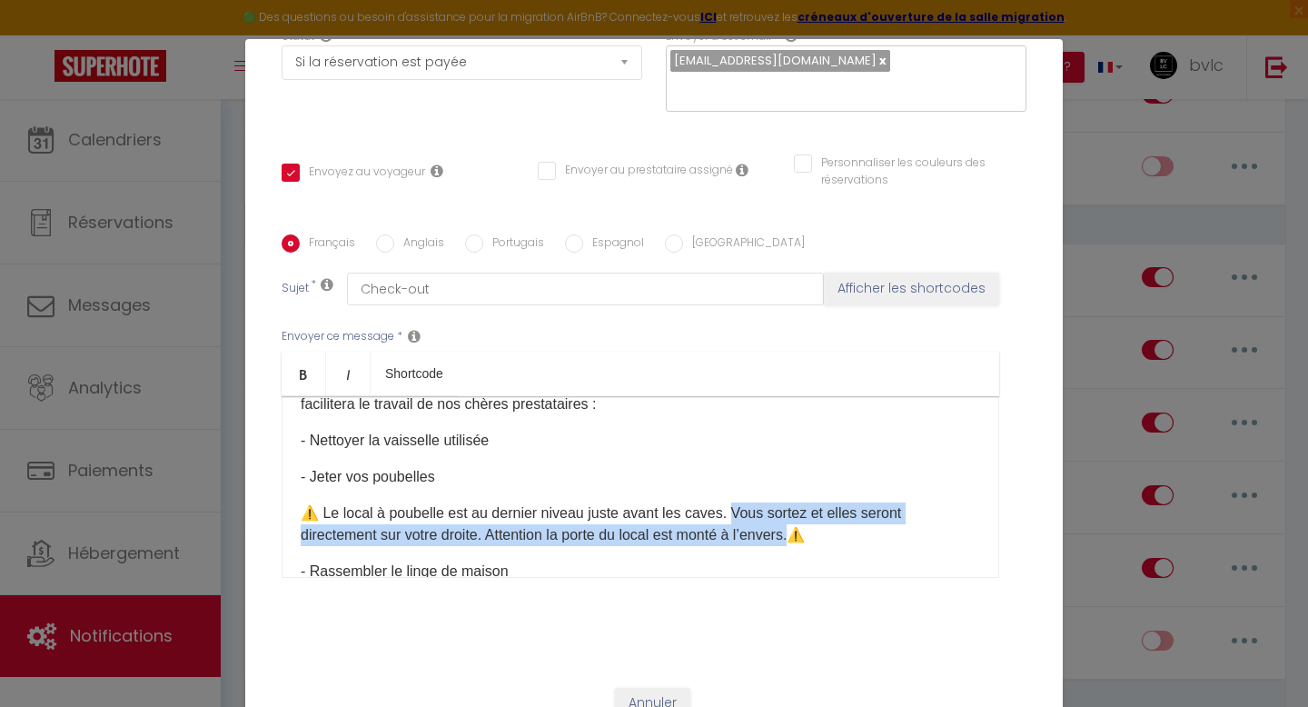
drag, startPoint x: 731, startPoint y: 486, endPoint x: 807, endPoint y: 512, distance: 79.6
click at [807, 512] on p "⚠️ ​Le local à poubelle est au dernier niveau juste avant les caves. Vous sorte…" at bounding box center [641, 524] width 680 height 44
copy p "Vous sortez et elles seront directement sur votre droite. Attention la porte du…"
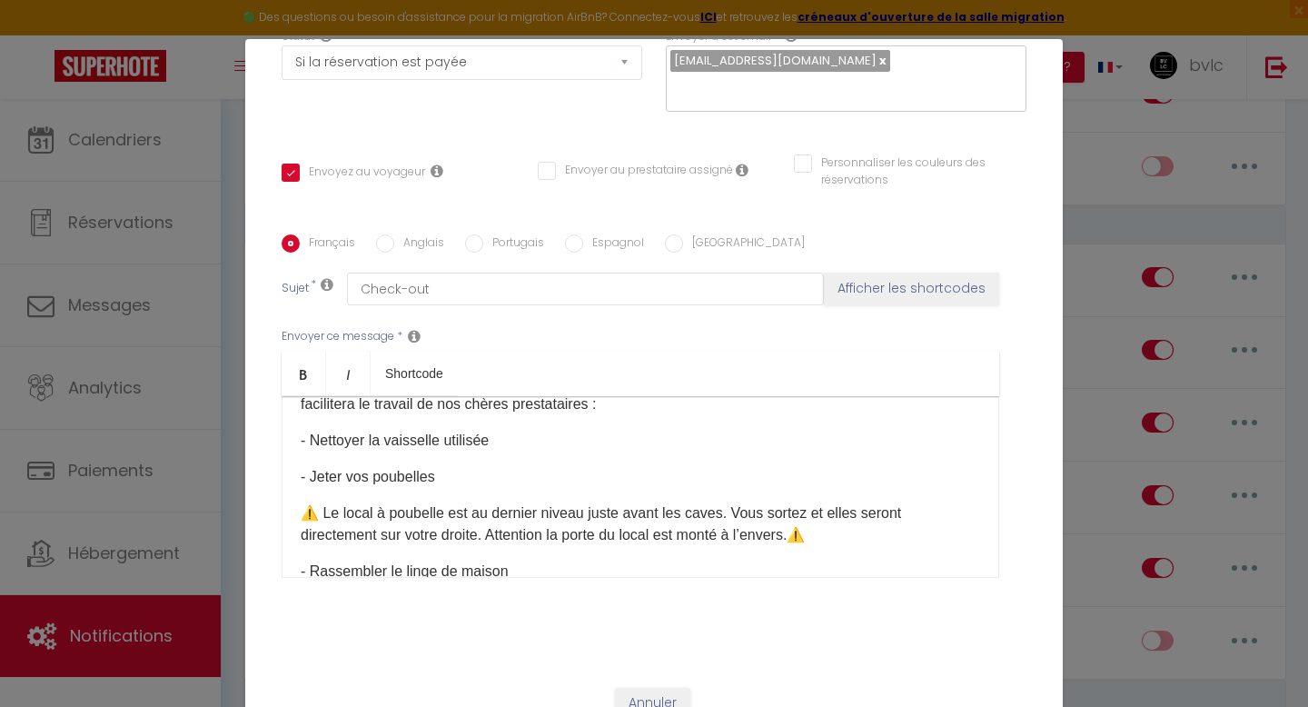
click at [302, 502] on p "⚠️ ​Le local à poubelle est au dernier niveau juste avant les caves. Vous sorte…" at bounding box center [641, 524] width 680 height 44
click at [301, 502] on p "⚠️ ​Le local à poubelle est au dernier niveau juste avant les caves. Vous sorte…" at bounding box center [641, 524] width 680 height 44
copy p "⚠️"
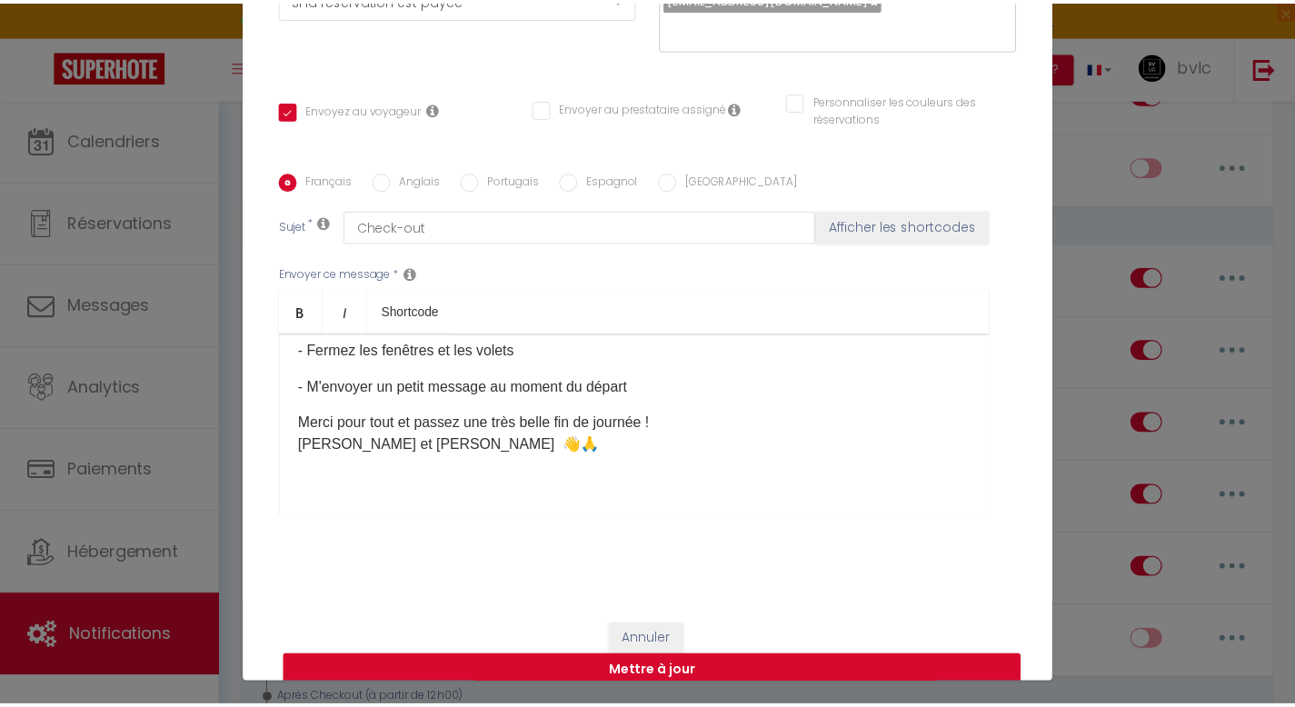
scroll to position [77, 0]
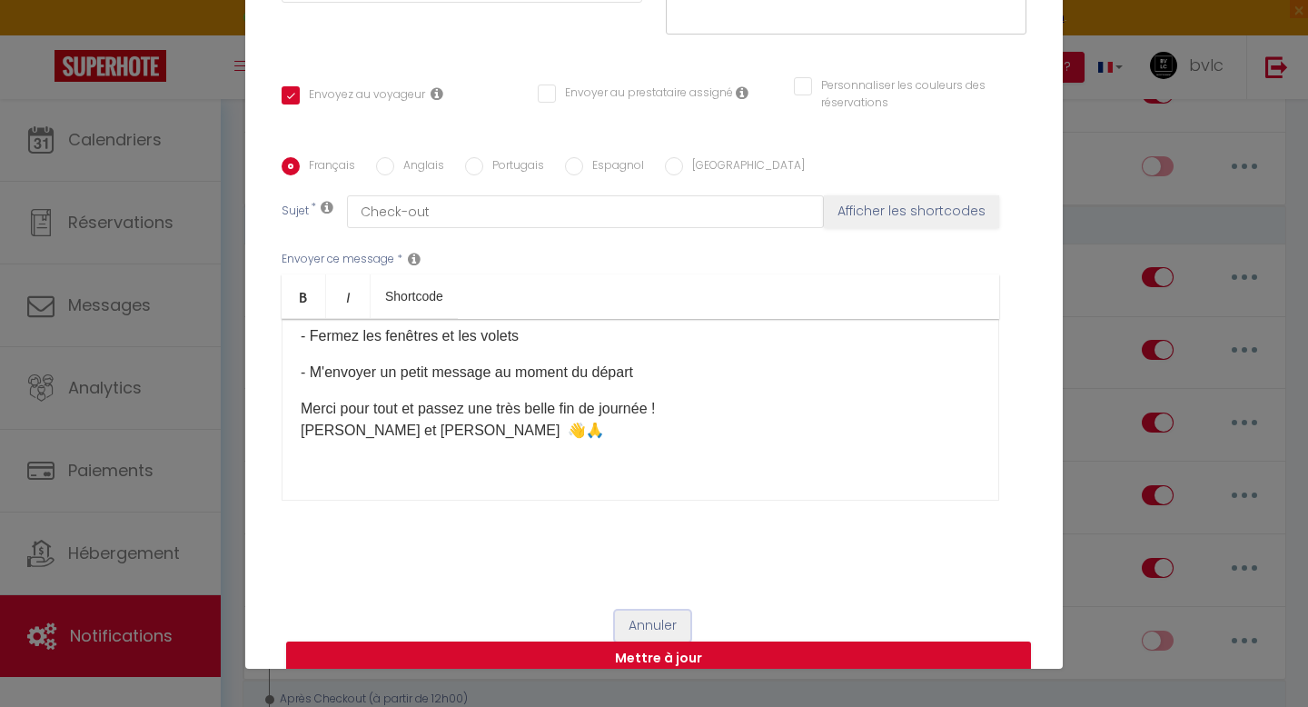
click at [654, 611] on button "Annuler" at bounding box center [652, 626] width 75 height 31
